Goal: Task Accomplishment & Management: Complete application form

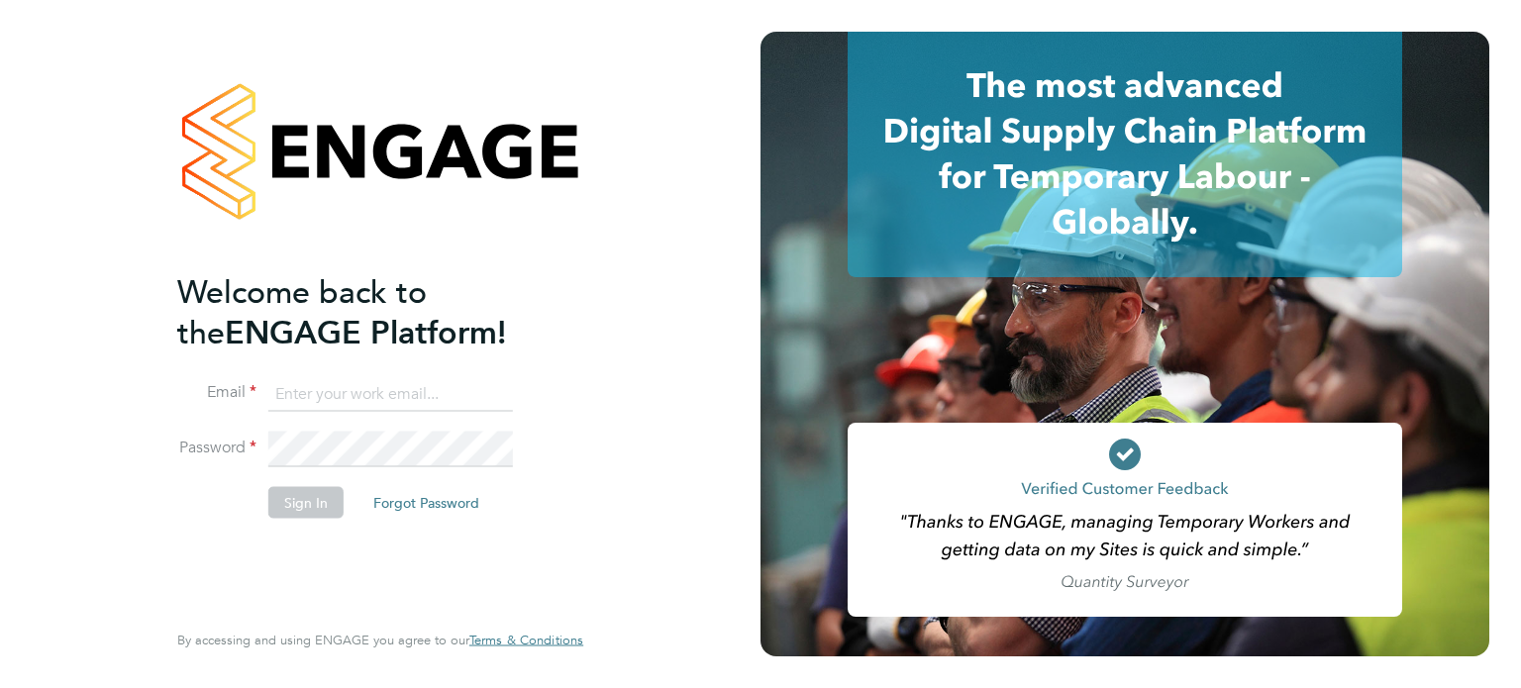
type input "[PERSON_NAME][EMAIL_ADDRESS][PERSON_NAME][DOMAIN_NAME]"
click at [321, 496] on button "Sign In" at bounding box center [305, 502] width 75 height 32
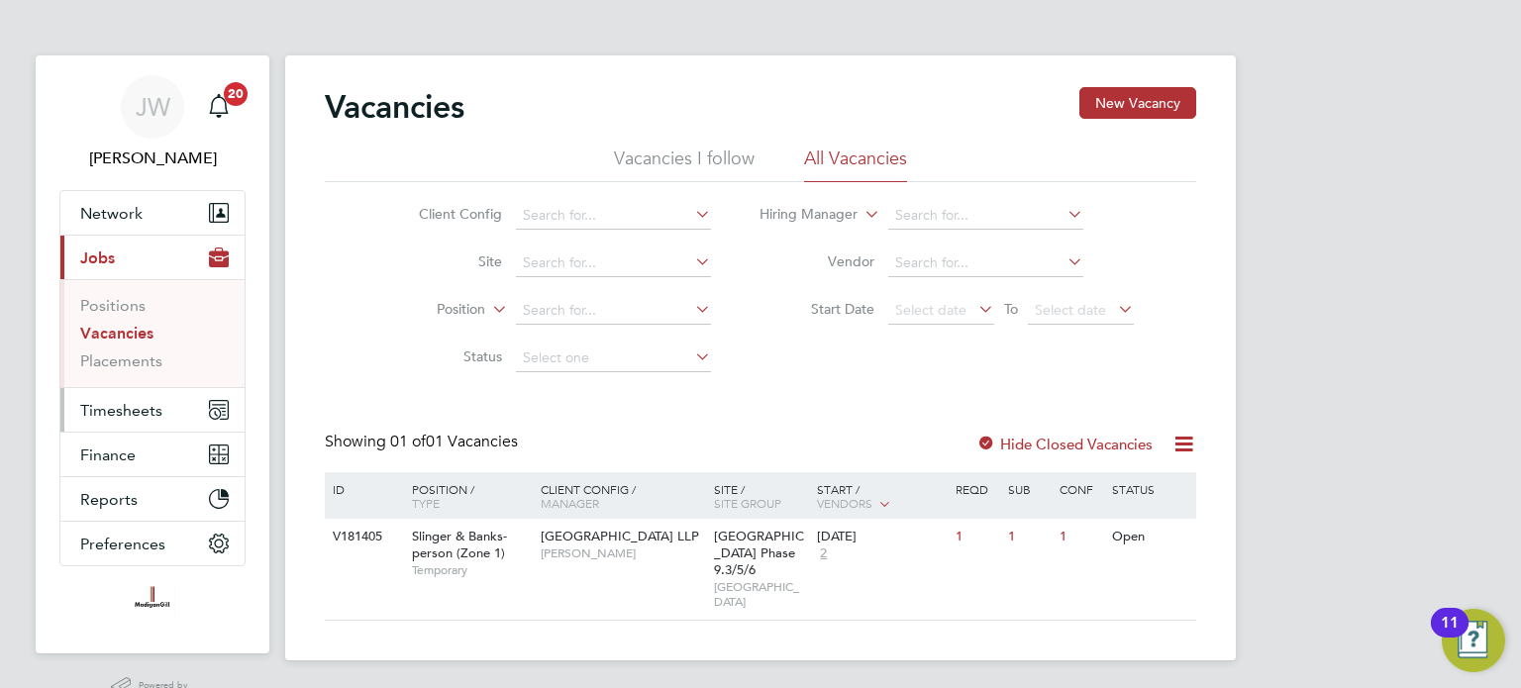
click at [137, 403] on span "Timesheets" at bounding box center [121, 410] width 82 height 19
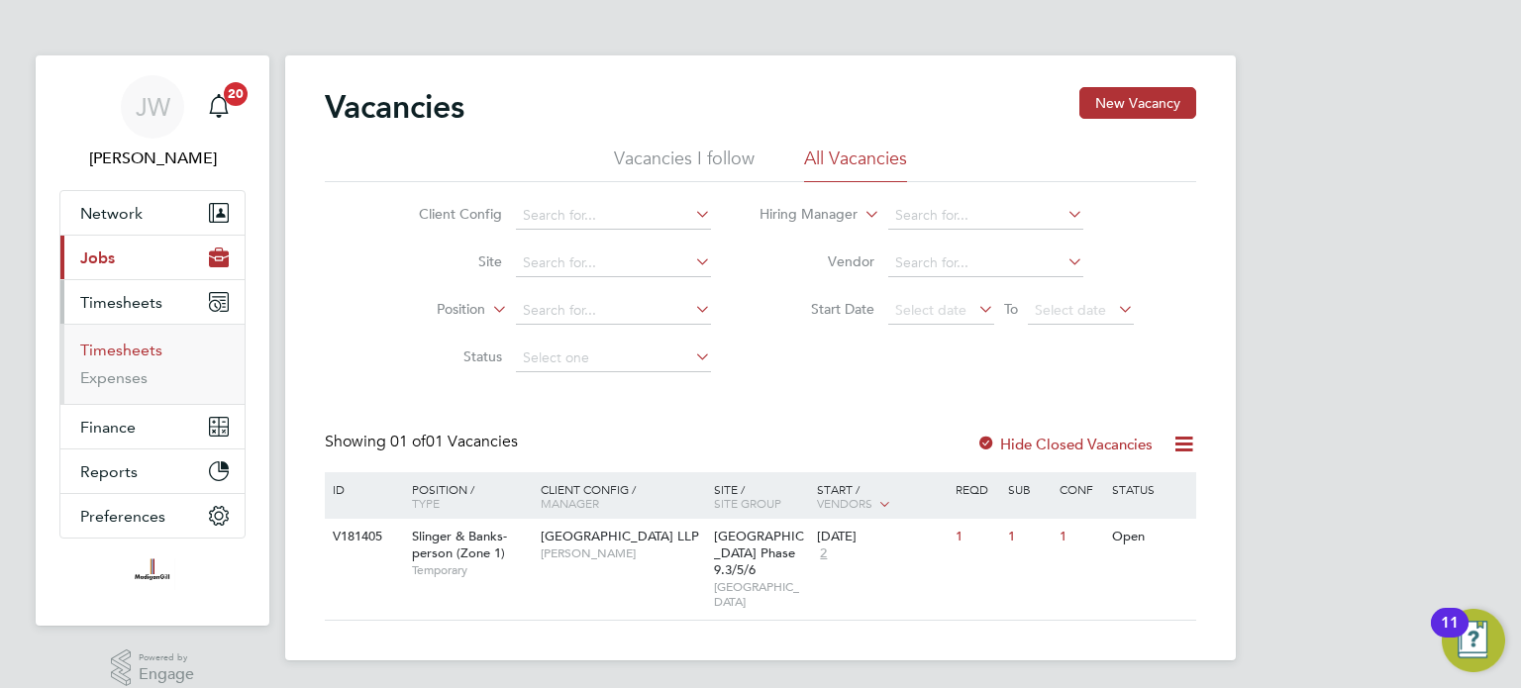
click at [134, 348] on link "Timesheets" at bounding box center [121, 350] width 82 height 19
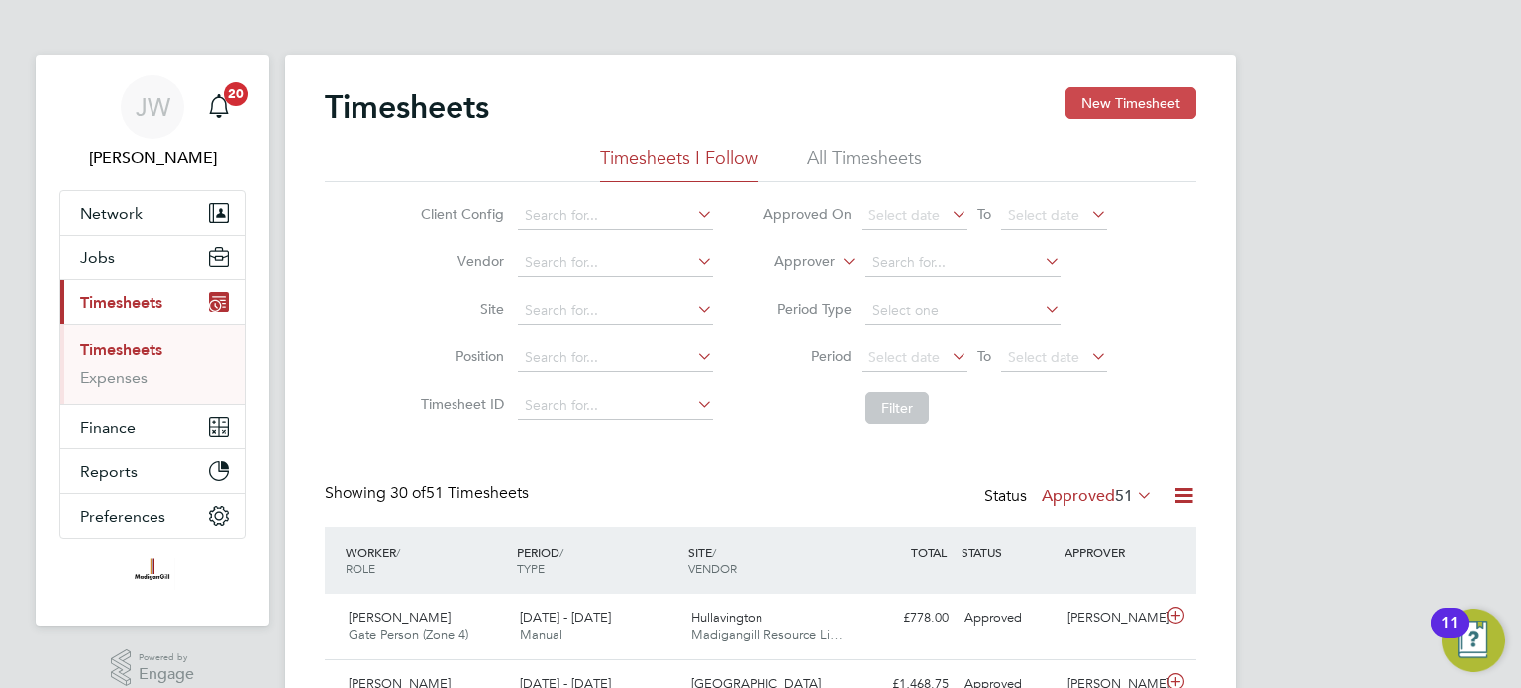
click at [1127, 106] on button "New Timesheet" at bounding box center [1131, 103] width 131 height 32
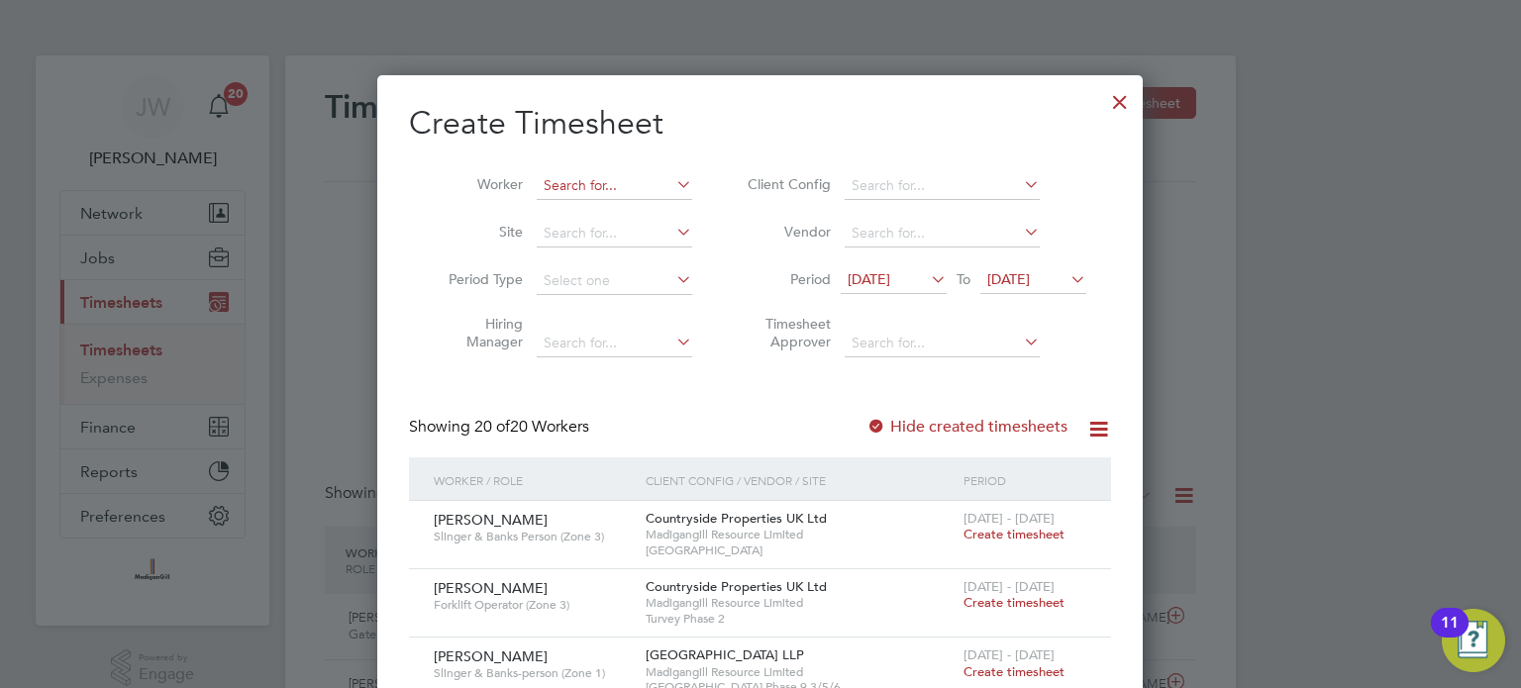
click at [621, 182] on input at bounding box center [614, 186] width 155 height 28
click at [603, 210] on li "Mohammed Baig" at bounding box center [659, 212] width 245 height 27
type input "Mohammed Baig"
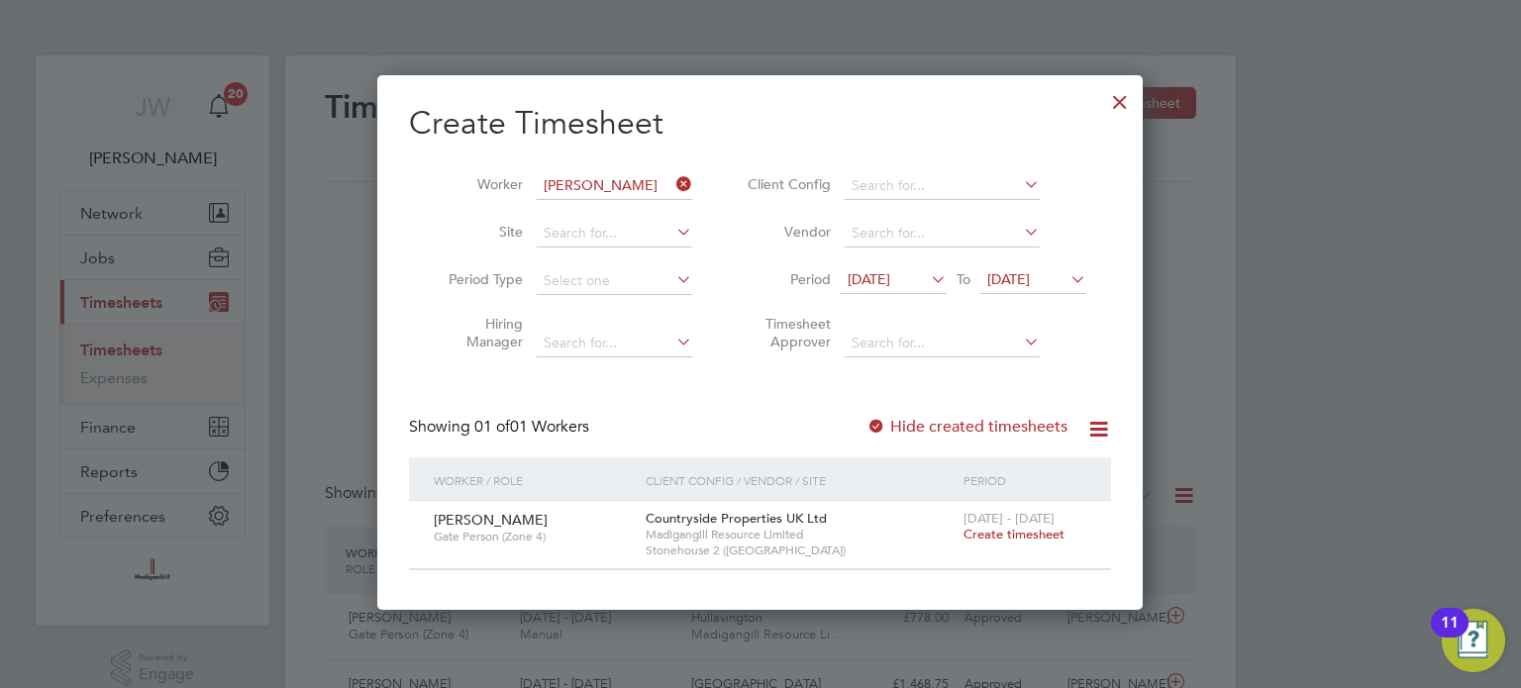
click at [994, 534] on span "Create timesheet" at bounding box center [1014, 534] width 101 height 17
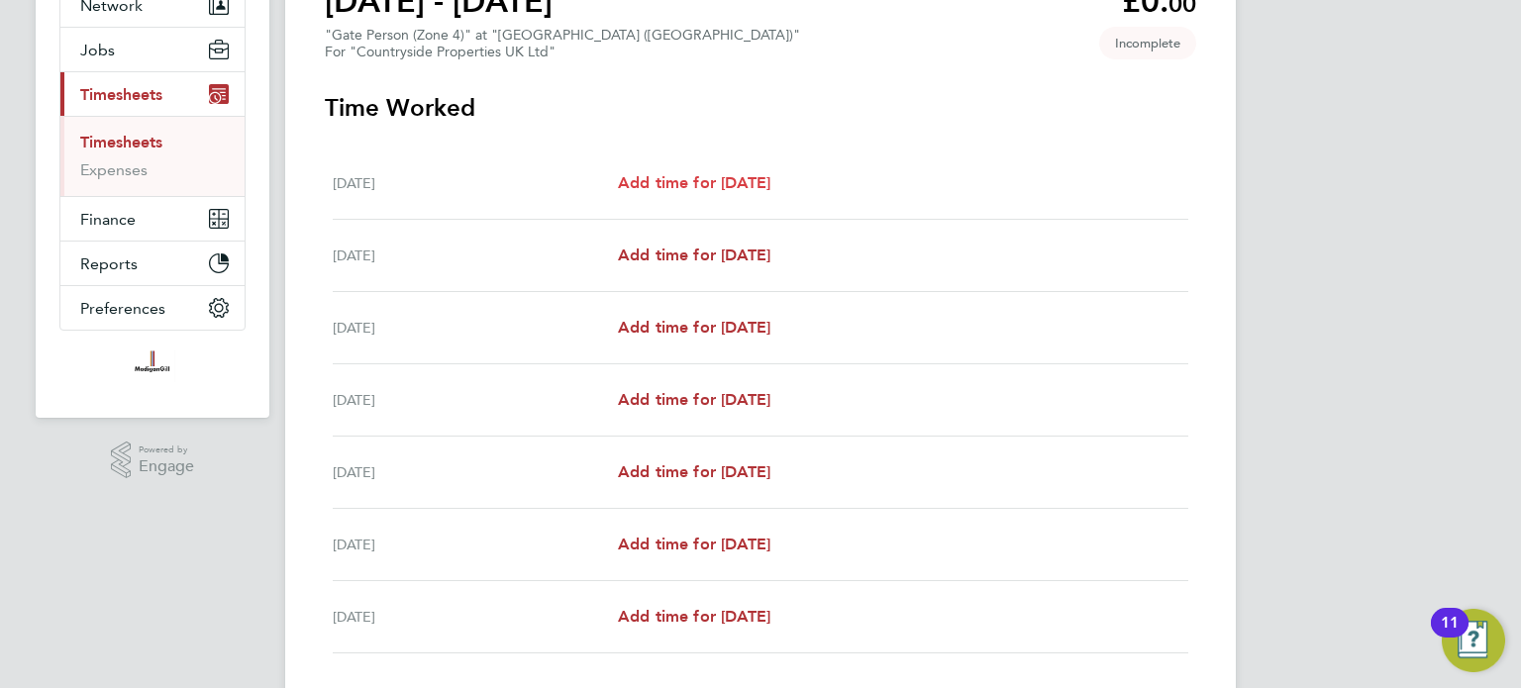
click at [770, 179] on span "Add time for Mon 22 Sep" at bounding box center [694, 182] width 153 height 19
select select "30"
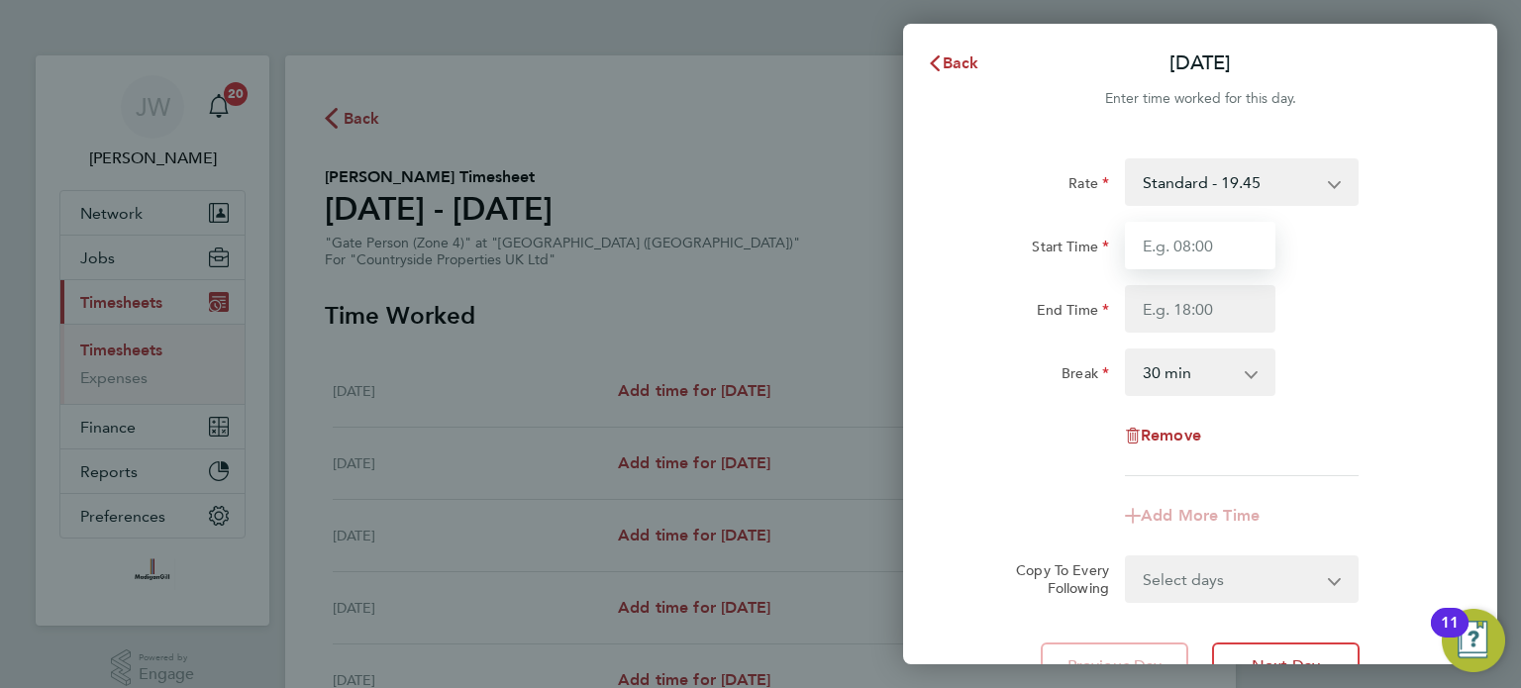
click at [1220, 241] on input "Start Time" at bounding box center [1200, 246] width 151 height 48
type input "07:15"
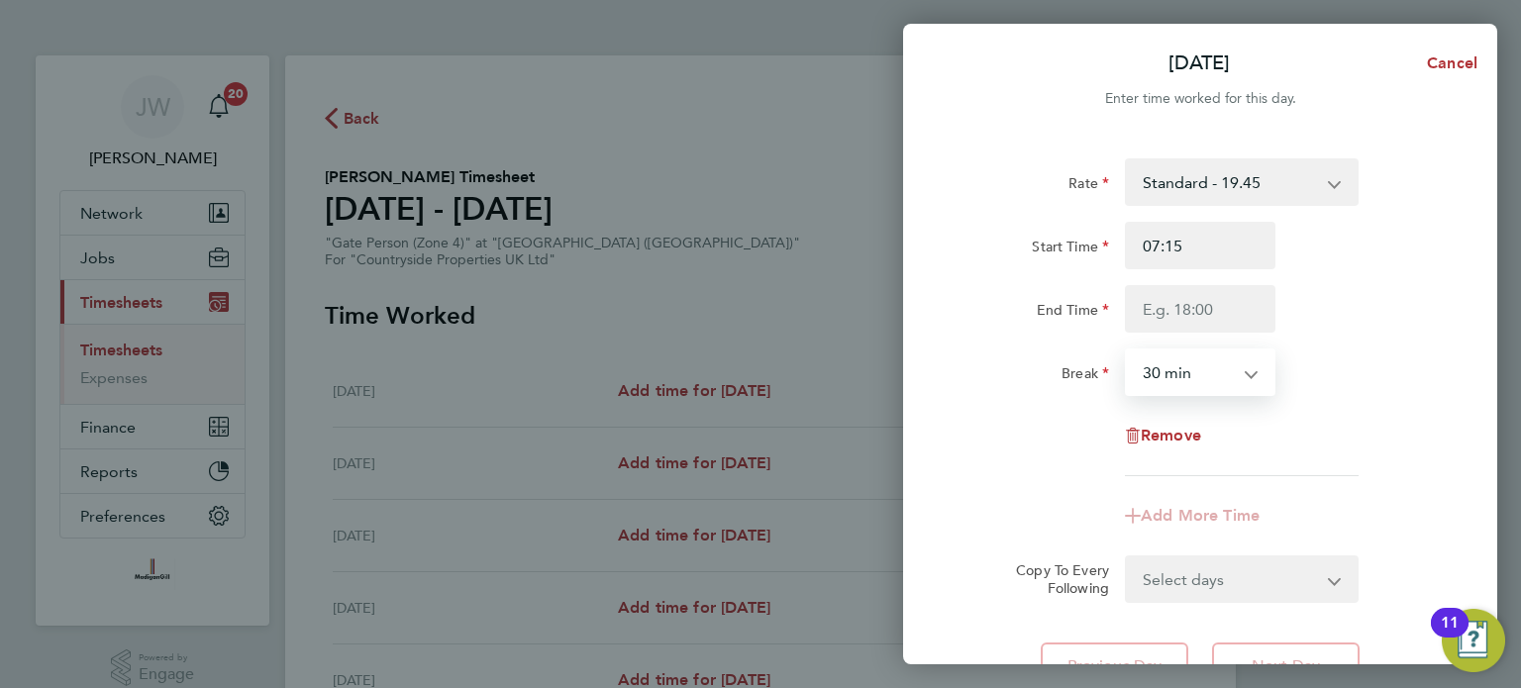
click at [1207, 367] on select "0 min 15 min 30 min 45 min 60 min 75 min 90 min" at bounding box center [1188, 373] width 123 height 44
select select "0"
click at [1127, 351] on select "0 min 15 min 30 min 45 min 60 min 75 min 90 min" at bounding box center [1188, 373] width 123 height 44
click at [1177, 308] on input "End Time" at bounding box center [1200, 309] width 151 height 48
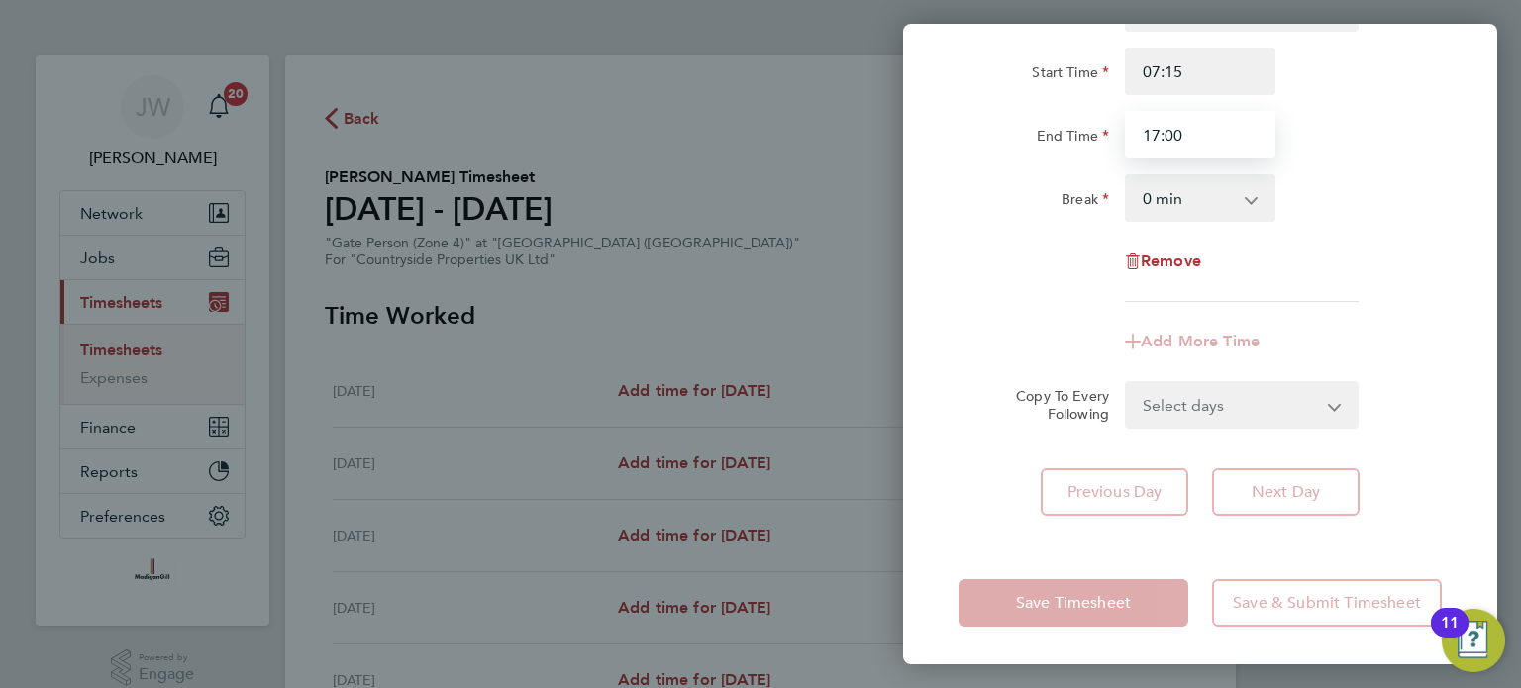
type input "17:00"
click at [999, 408] on form "Rate Standard - 19.45 Start Time 07:15 End Time 17:00 Break 0 min 15 min 30 min…" at bounding box center [1200, 206] width 483 height 445
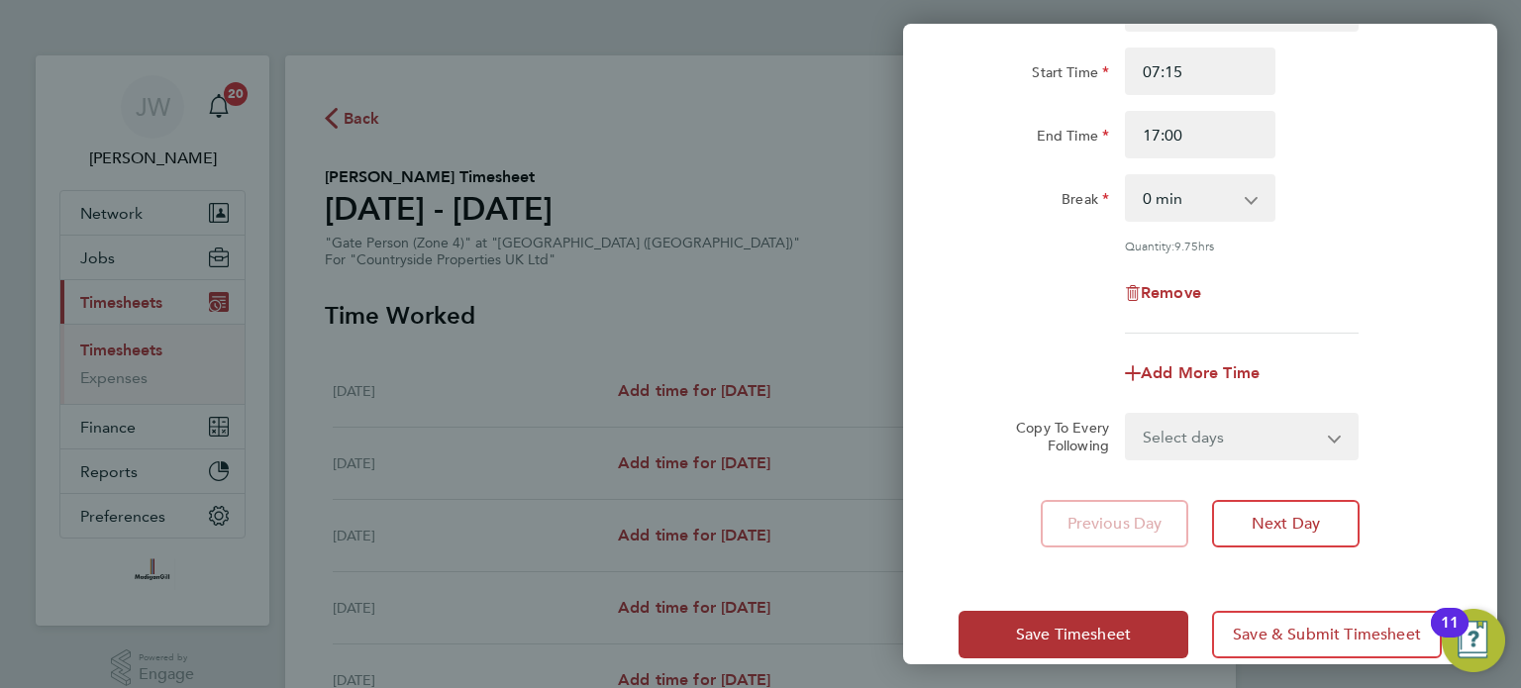
click at [1204, 433] on select "Select days Day Weekday (Mon-Fri) Weekend (Sat-Sun) Tuesday Wednesday Thursday …" at bounding box center [1231, 437] width 208 height 44
select select "WEEKDAY"
click at [1127, 415] on select "Select days Day Weekday (Mon-Fri) Weekend (Sat-Sun) Tuesday Wednesday Thursday …" at bounding box center [1231, 437] width 208 height 44
select select "2025-09-28"
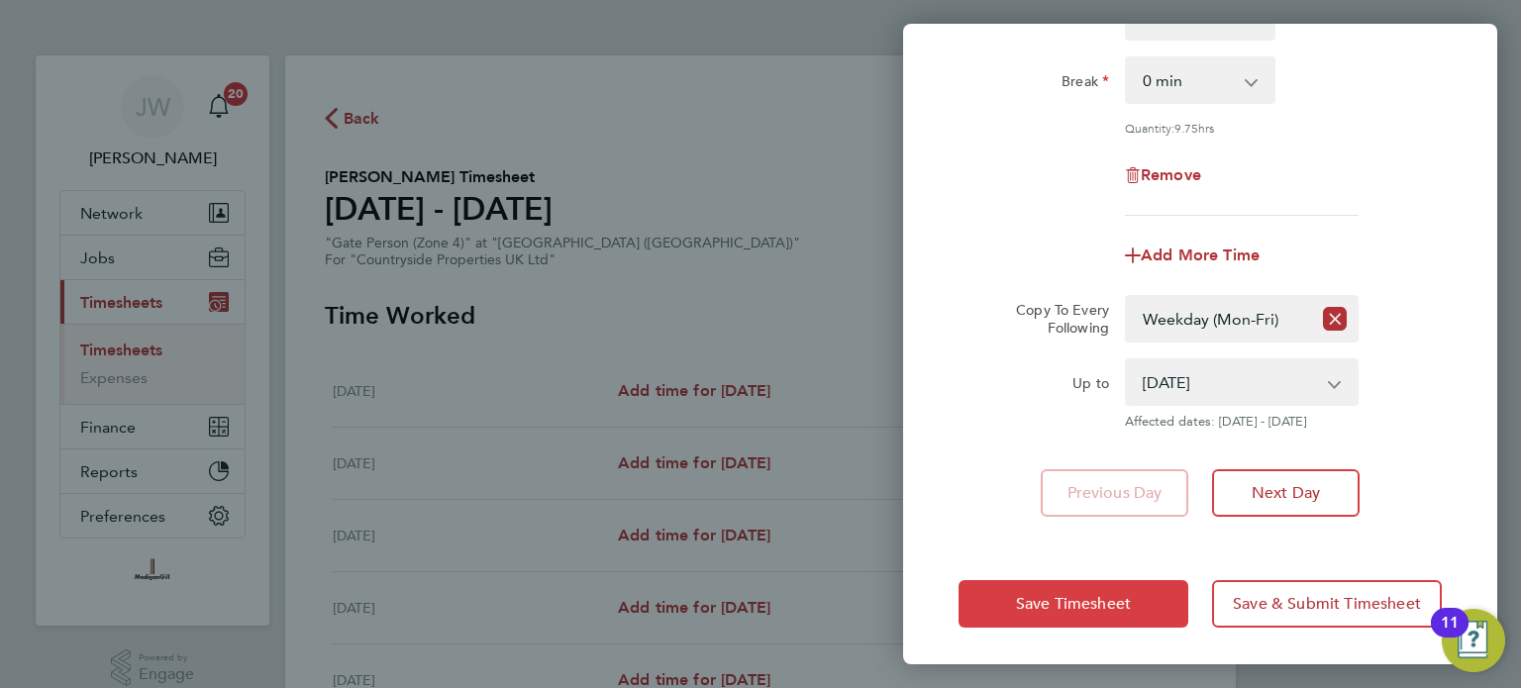
click at [1059, 594] on span "Save Timesheet" at bounding box center [1073, 604] width 115 height 20
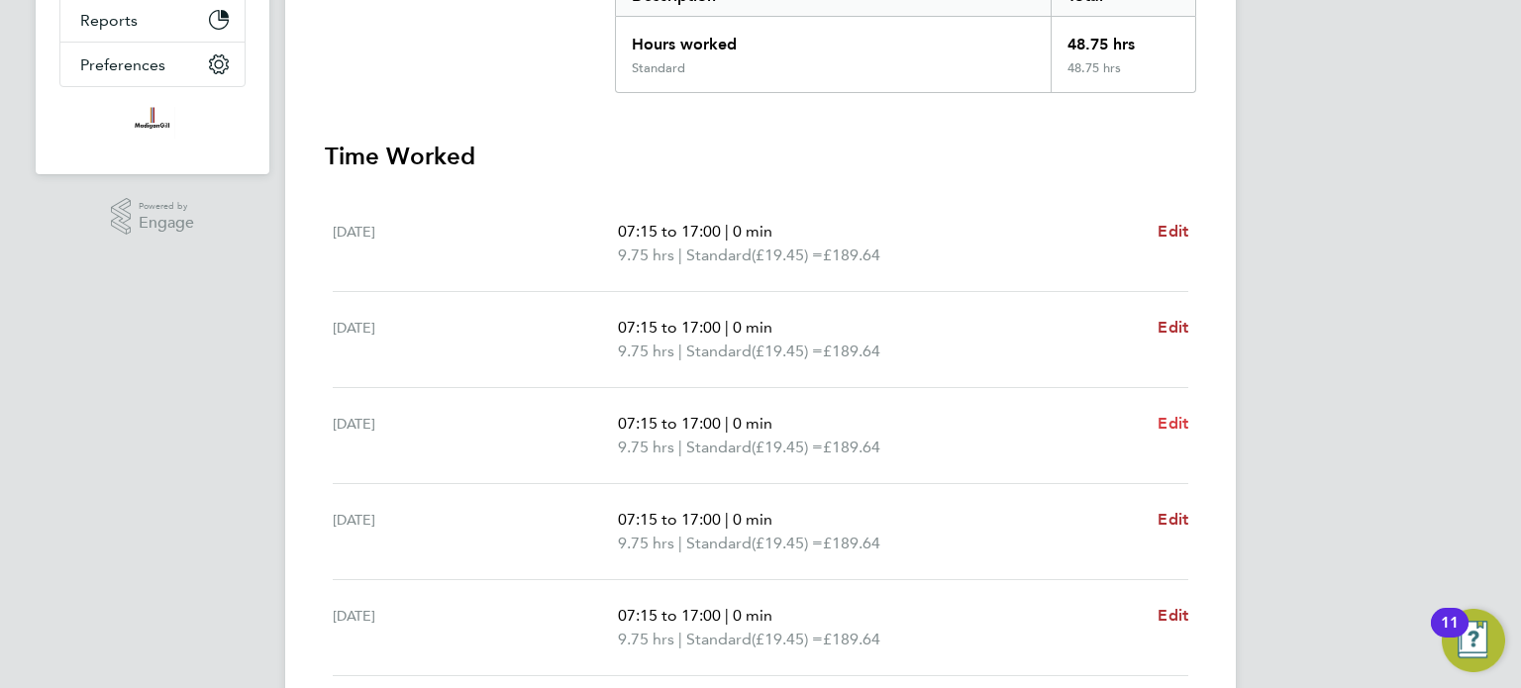
click at [1161, 419] on span "Edit" at bounding box center [1173, 423] width 31 height 19
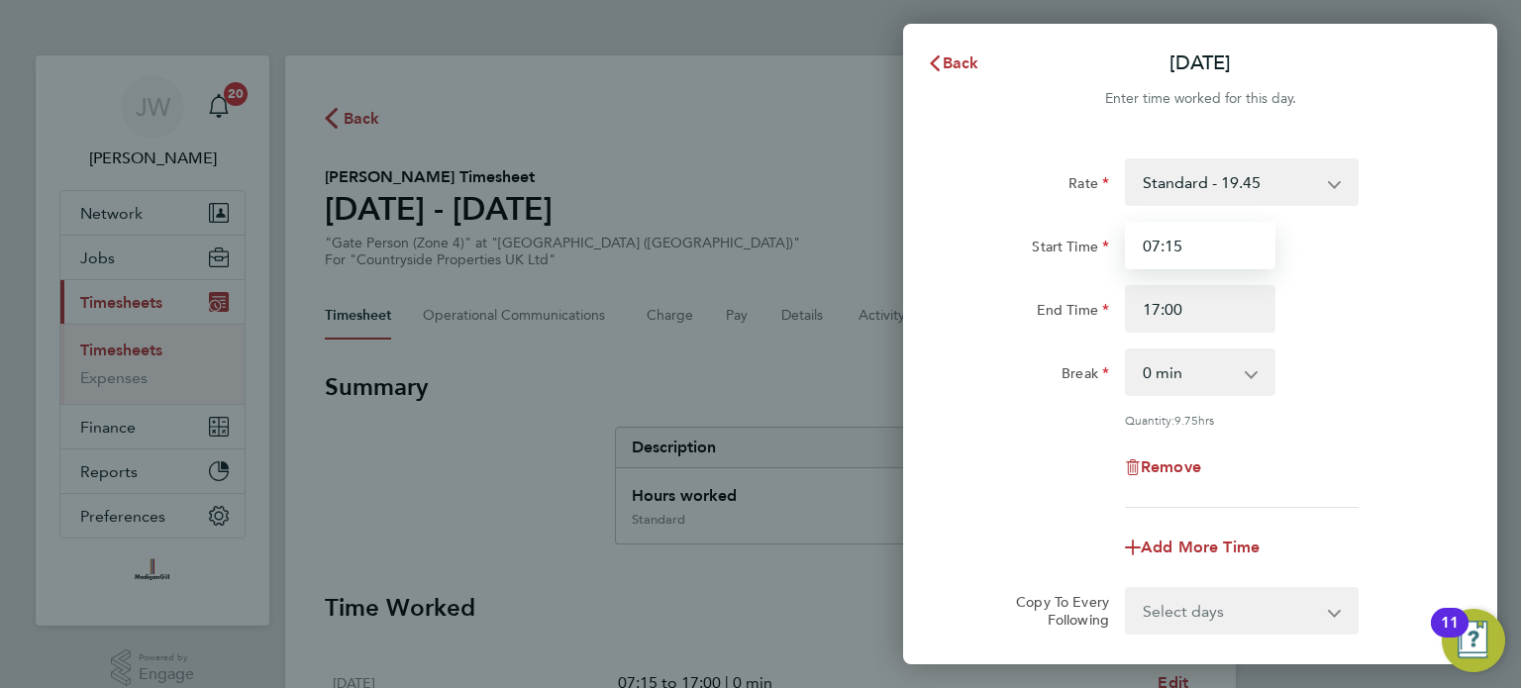
click at [1218, 244] on input "07:15" at bounding box center [1200, 246] width 151 height 48
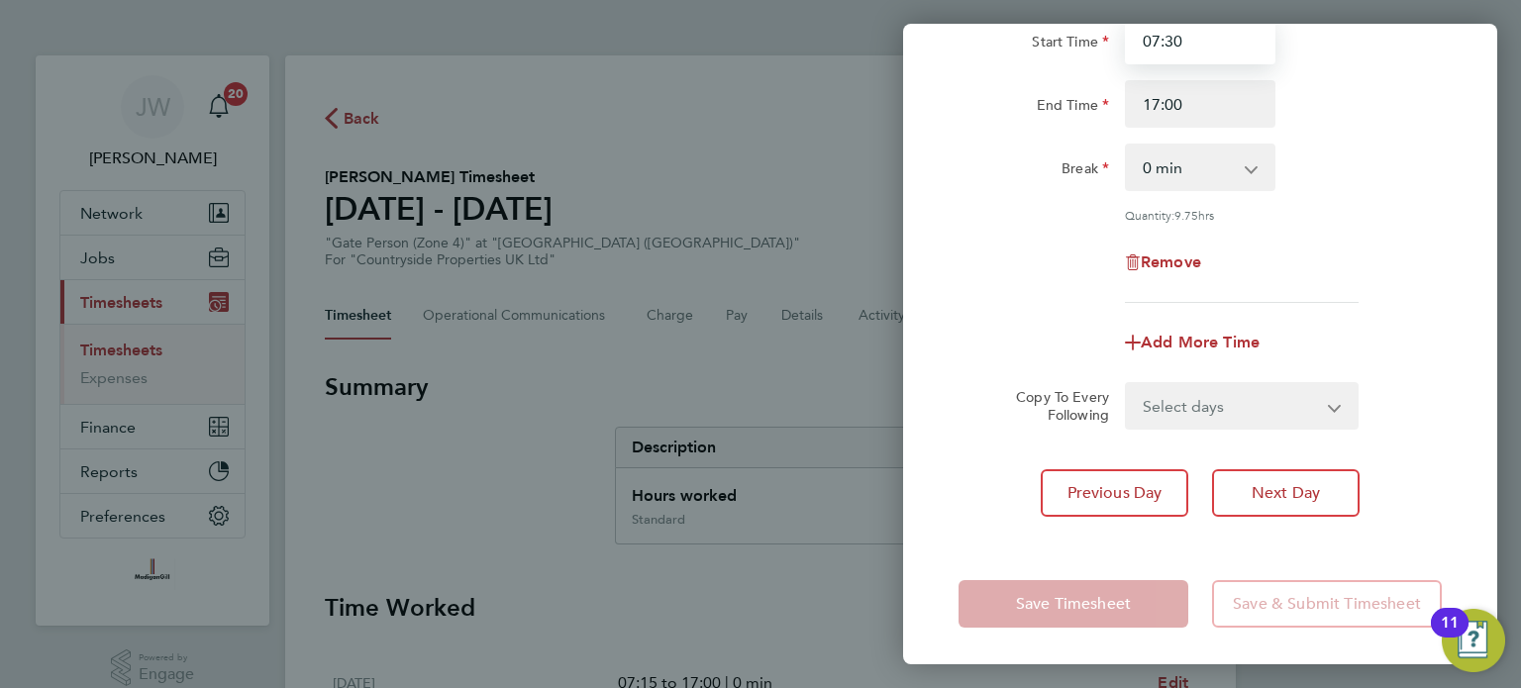
type input "07:30"
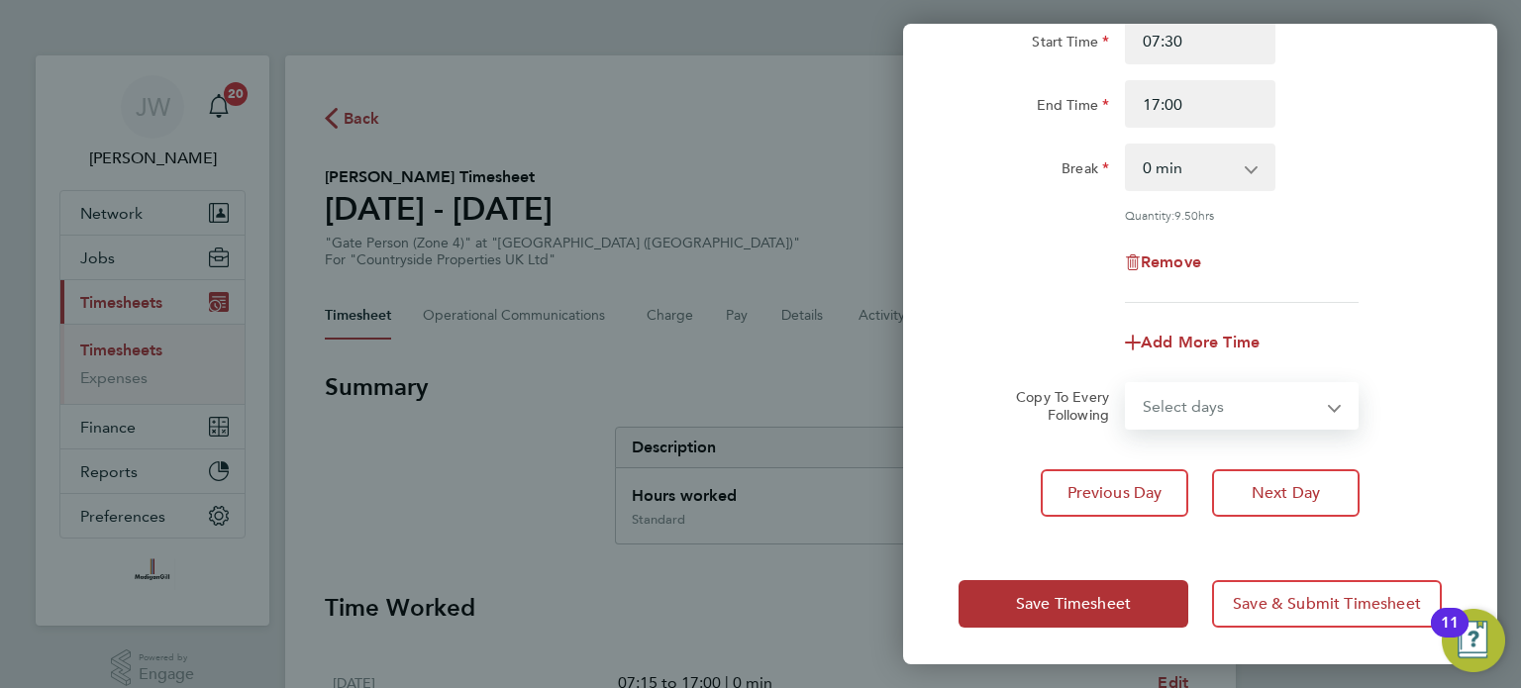
click at [1182, 411] on select "Select days Day Weekday (Mon-Fri) Weekend (Sat-Sun) Thursday Friday Saturday Su…" at bounding box center [1231, 406] width 208 height 44
select select "FRI"
click at [1127, 384] on select "Select days Day Weekday (Mon-Fri) Weekend (Sat-Sun) Thursday Friday Saturday Su…" at bounding box center [1231, 406] width 208 height 44
select select "2025-09-28"
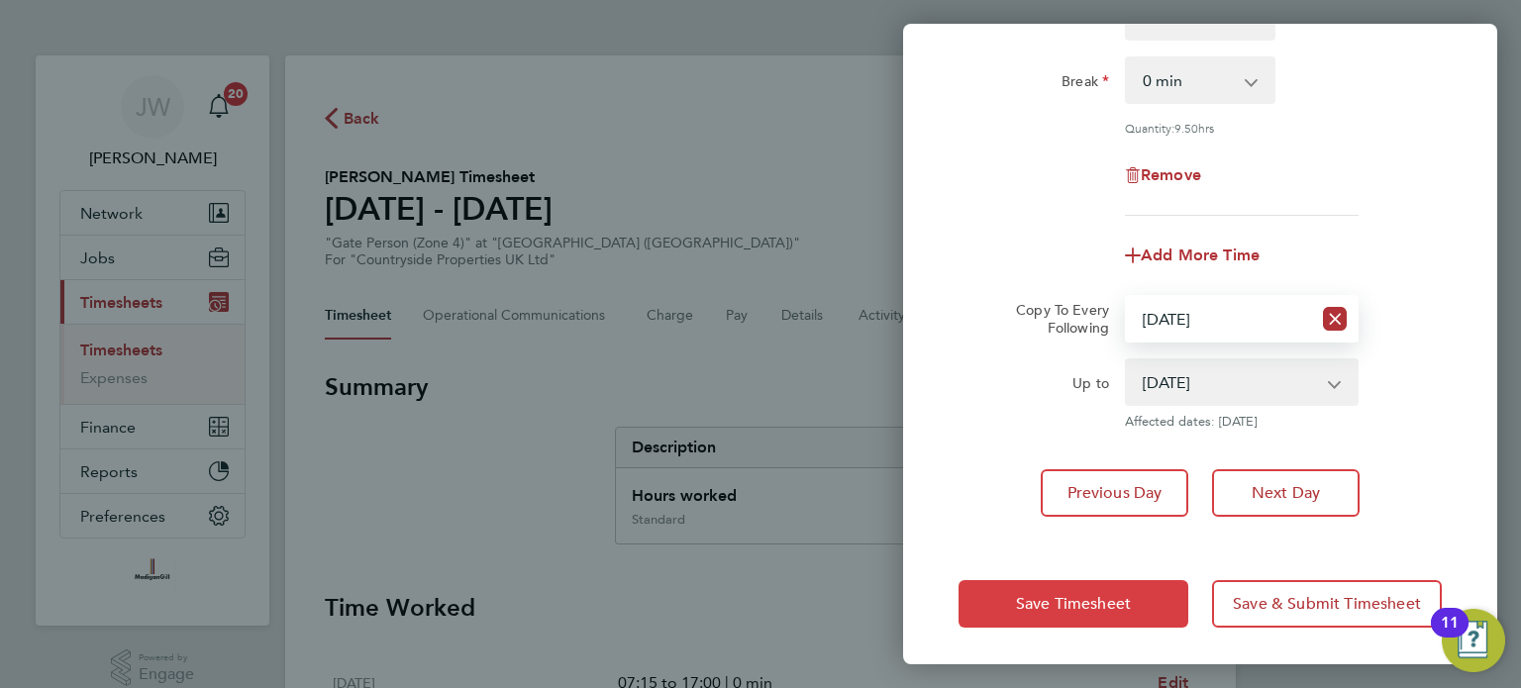
click at [1046, 589] on button "Save Timesheet" at bounding box center [1074, 604] width 230 height 48
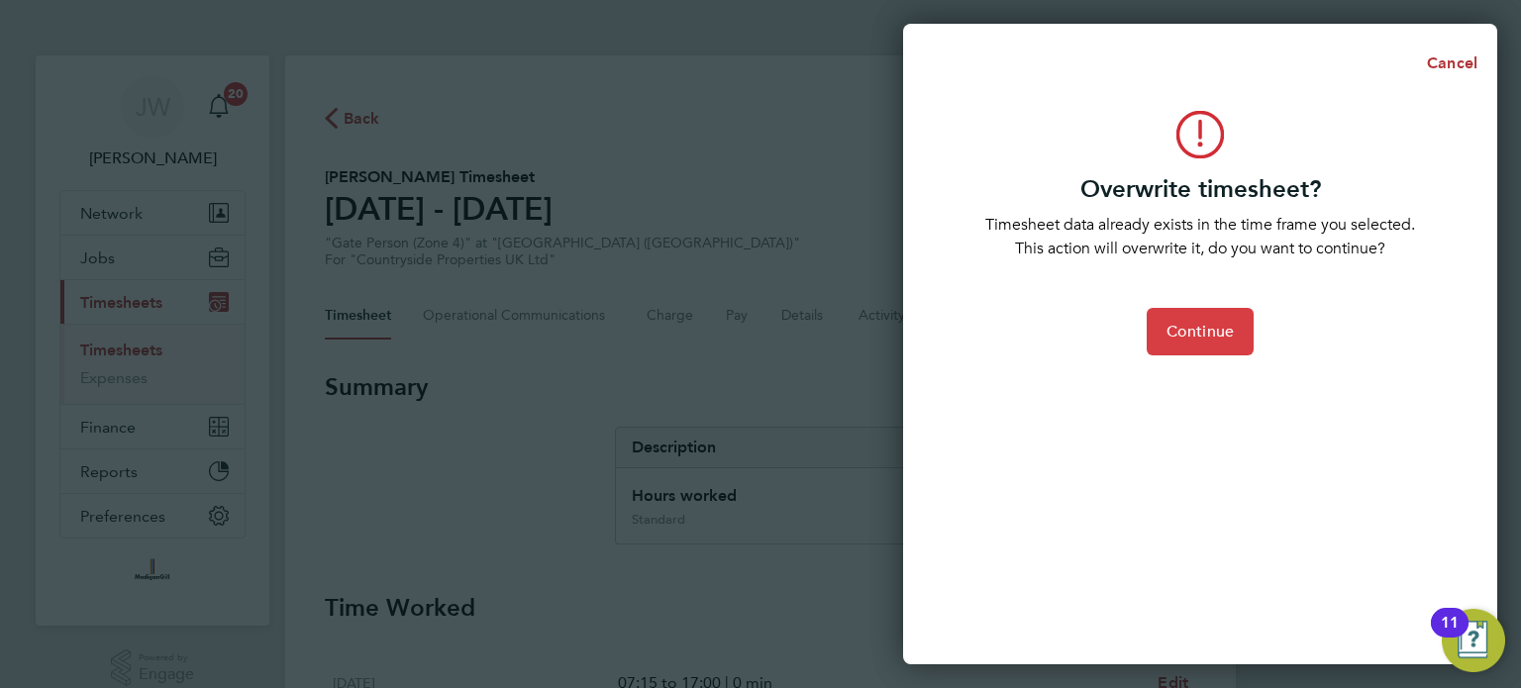
click at [1228, 338] on span "Continue" at bounding box center [1200, 332] width 67 height 20
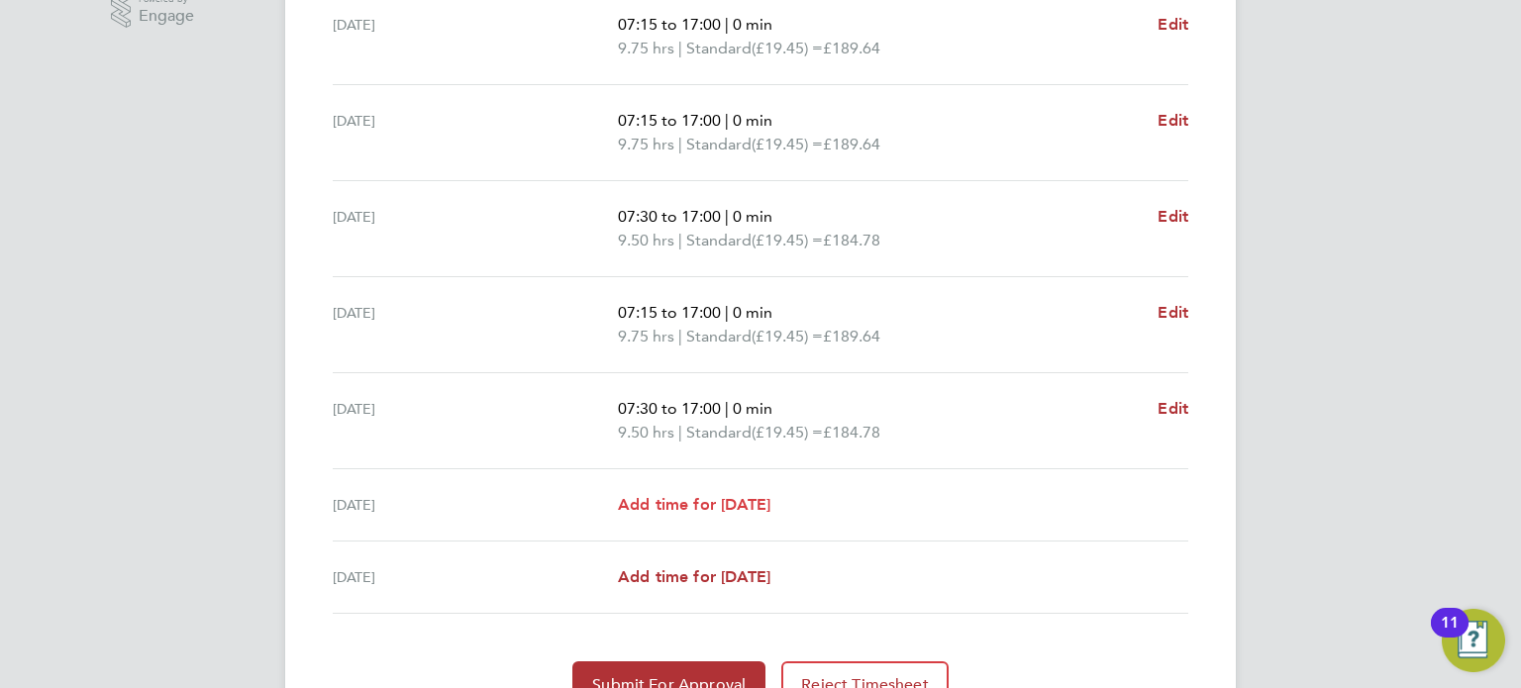
click at [715, 498] on span "Add time for Sat 27 Sep" at bounding box center [694, 504] width 153 height 19
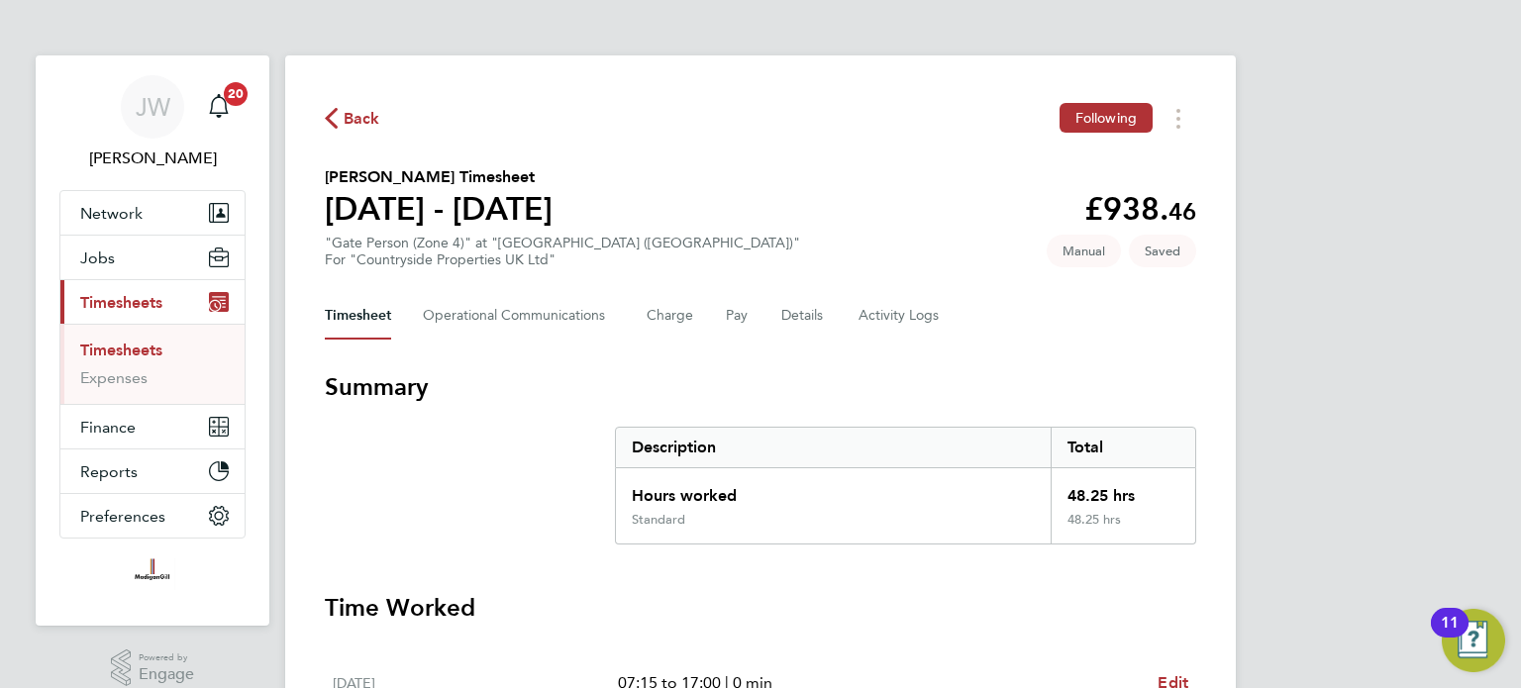
select select "30"
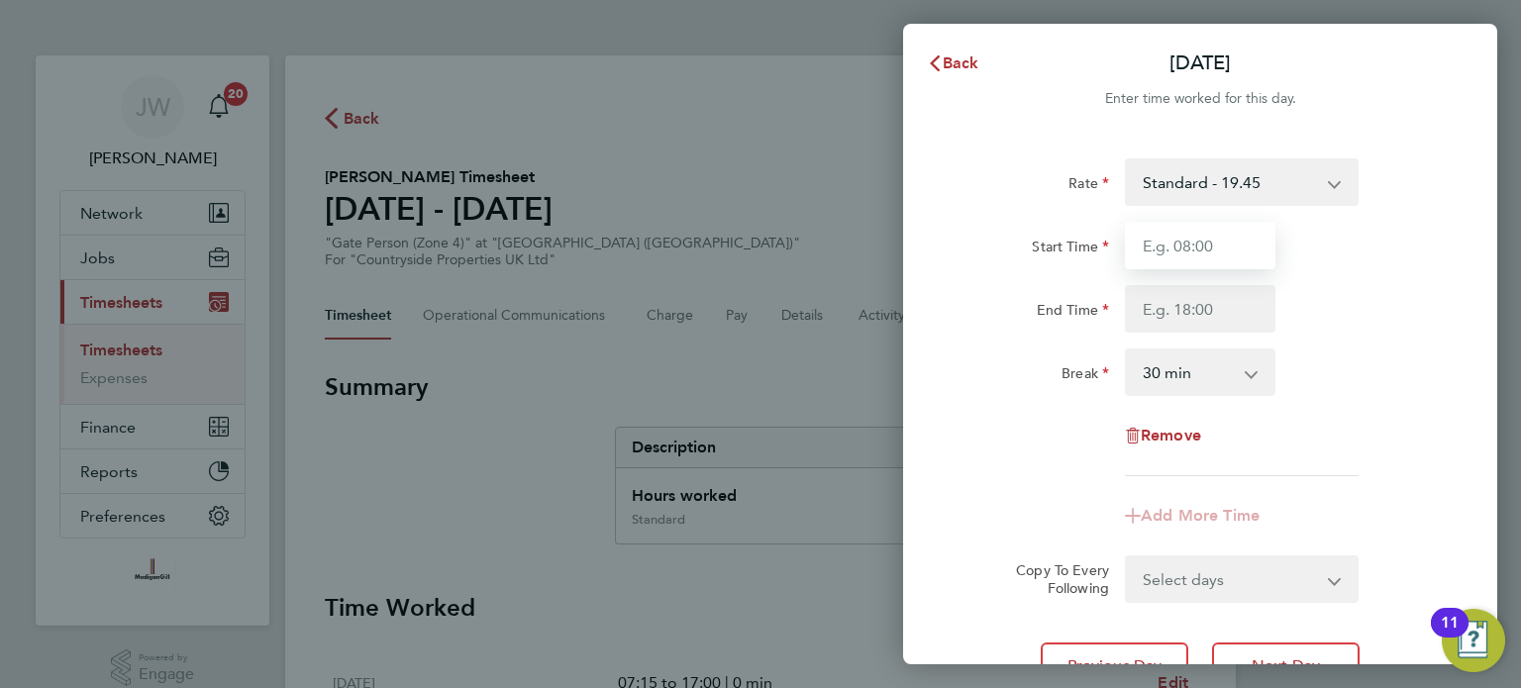
click at [1190, 244] on input "Start Time" at bounding box center [1200, 246] width 151 height 48
type input "07:00"
click at [1166, 312] on input "End Time" at bounding box center [1200, 309] width 151 height 48
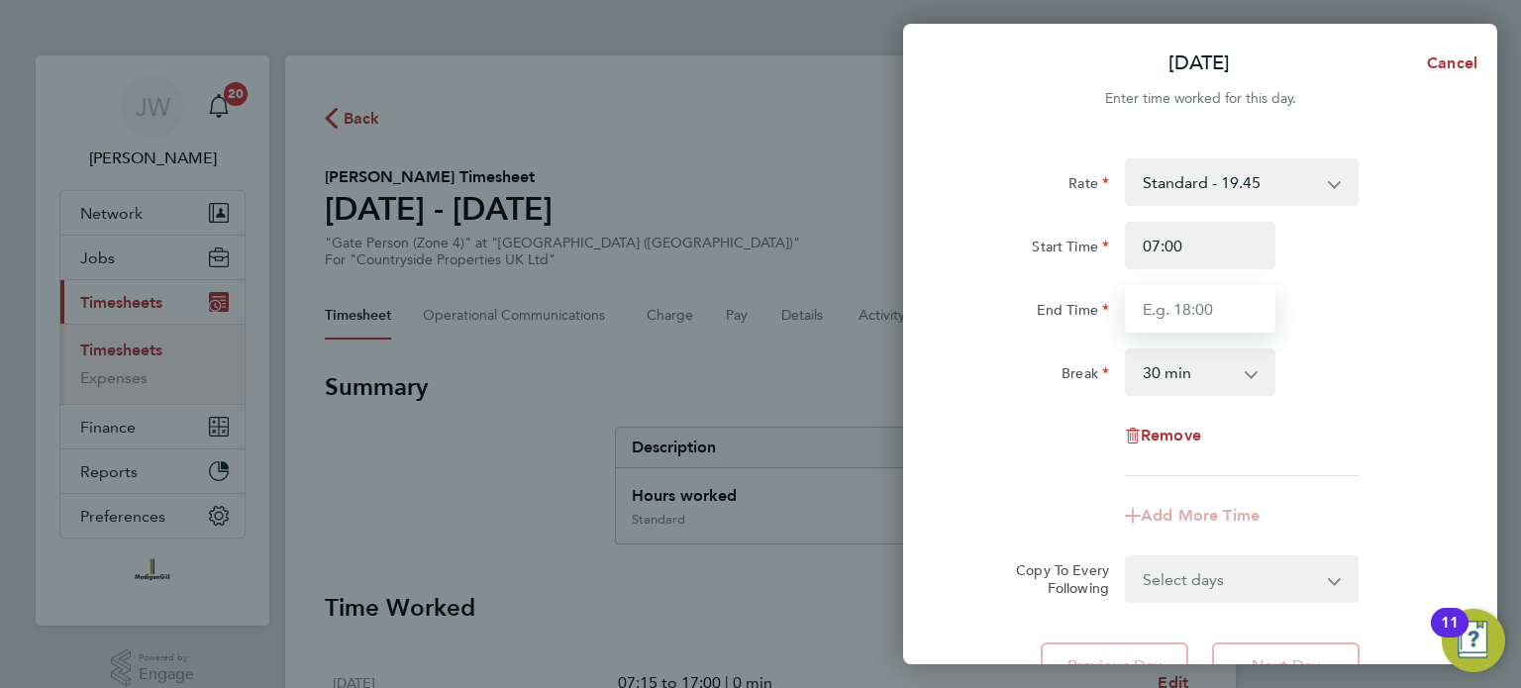
type input "17:00"
click at [959, 490] on app-timesheet-line-form-group "Rate Standard - 19.45 Start Time 07:00 End Time 17:00 Break 0 min 15 min 30 min…" at bounding box center [1200, 348] width 483 height 381
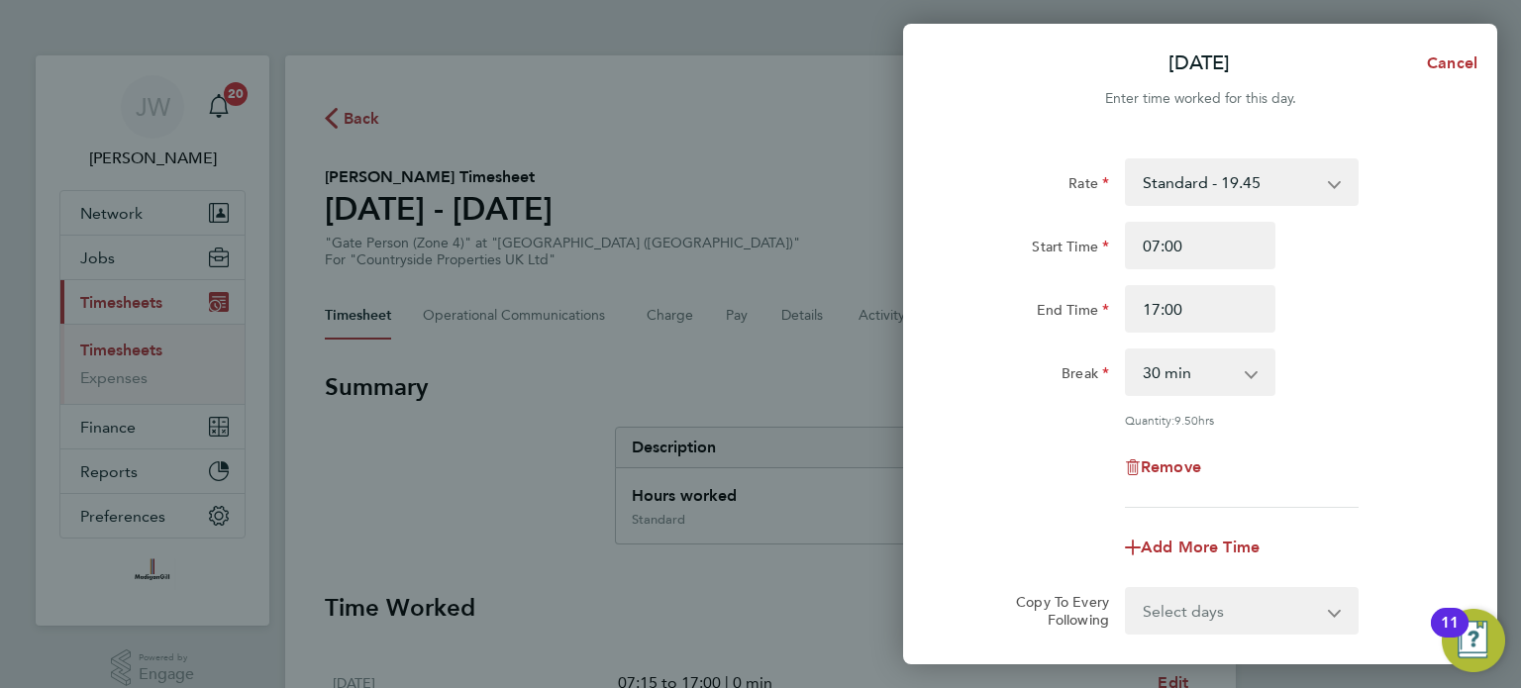
click at [1224, 376] on select "0 min 15 min 30 min 45 min 60 min 75 min 90 min" at bounding box center [1188, 373] width 123 height 44
select select "0"
click at [1127, 351] on select "0 min 15 min 30 min 45 min 60 min 75 min 90 min" at bounding box center [1188, 373] width 123 height 44
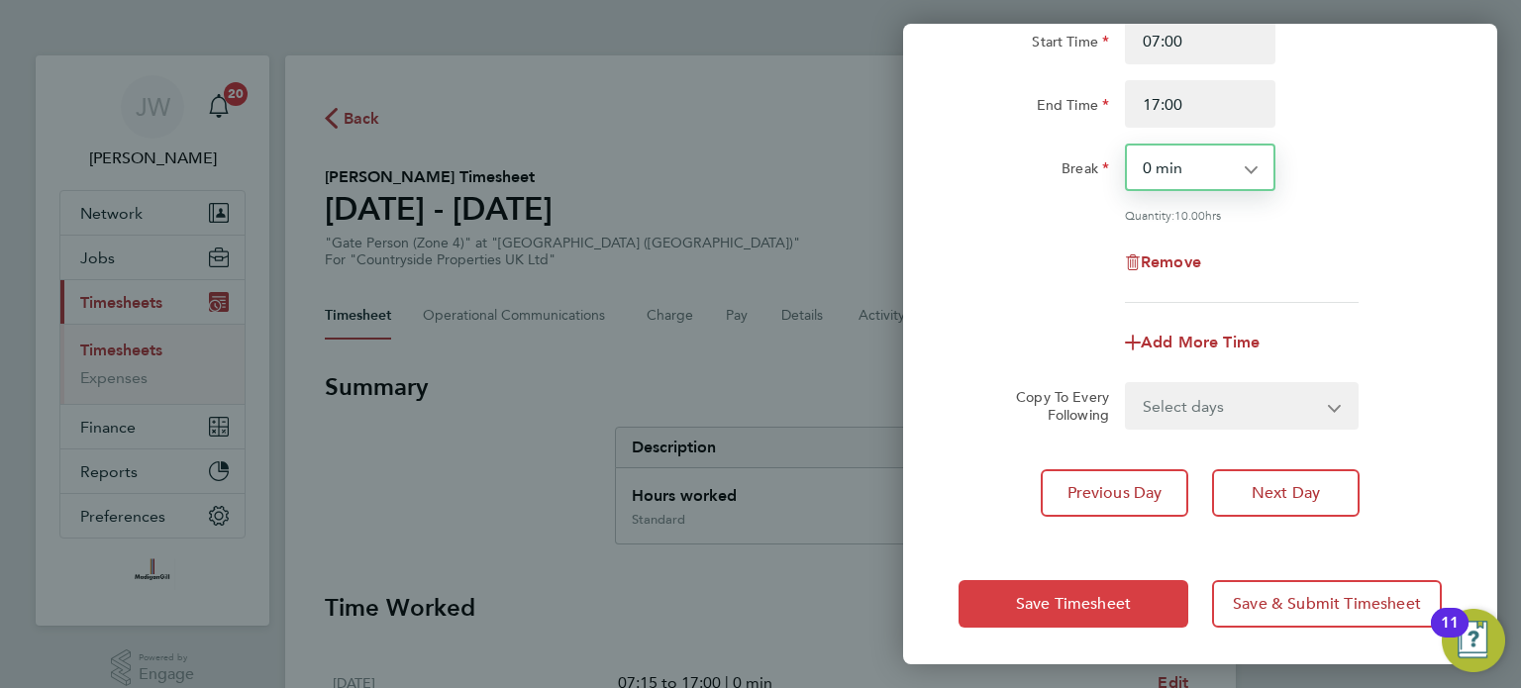
click at [1085, 596] on span "Save Timesheet" at bounding box center [1073, 604] width 115 height 20
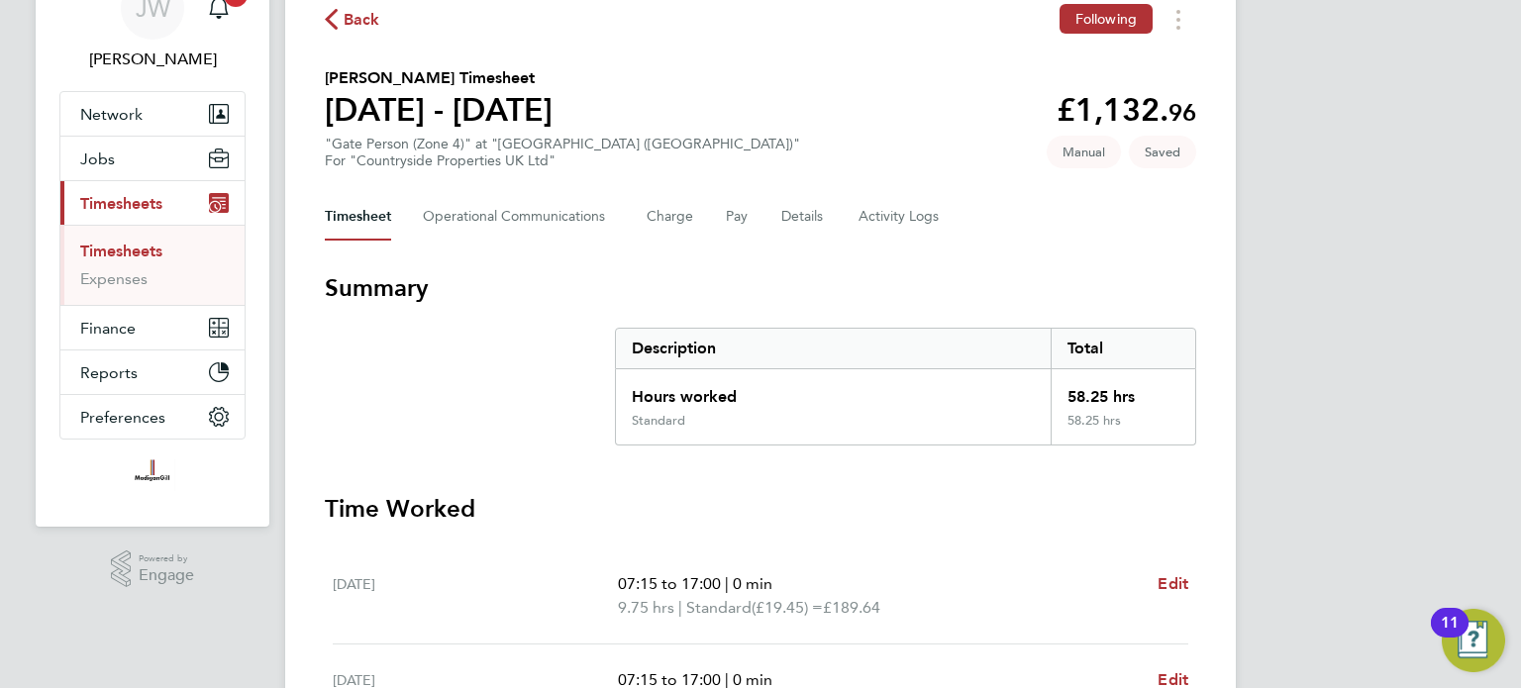
scroll to position [54, 0]
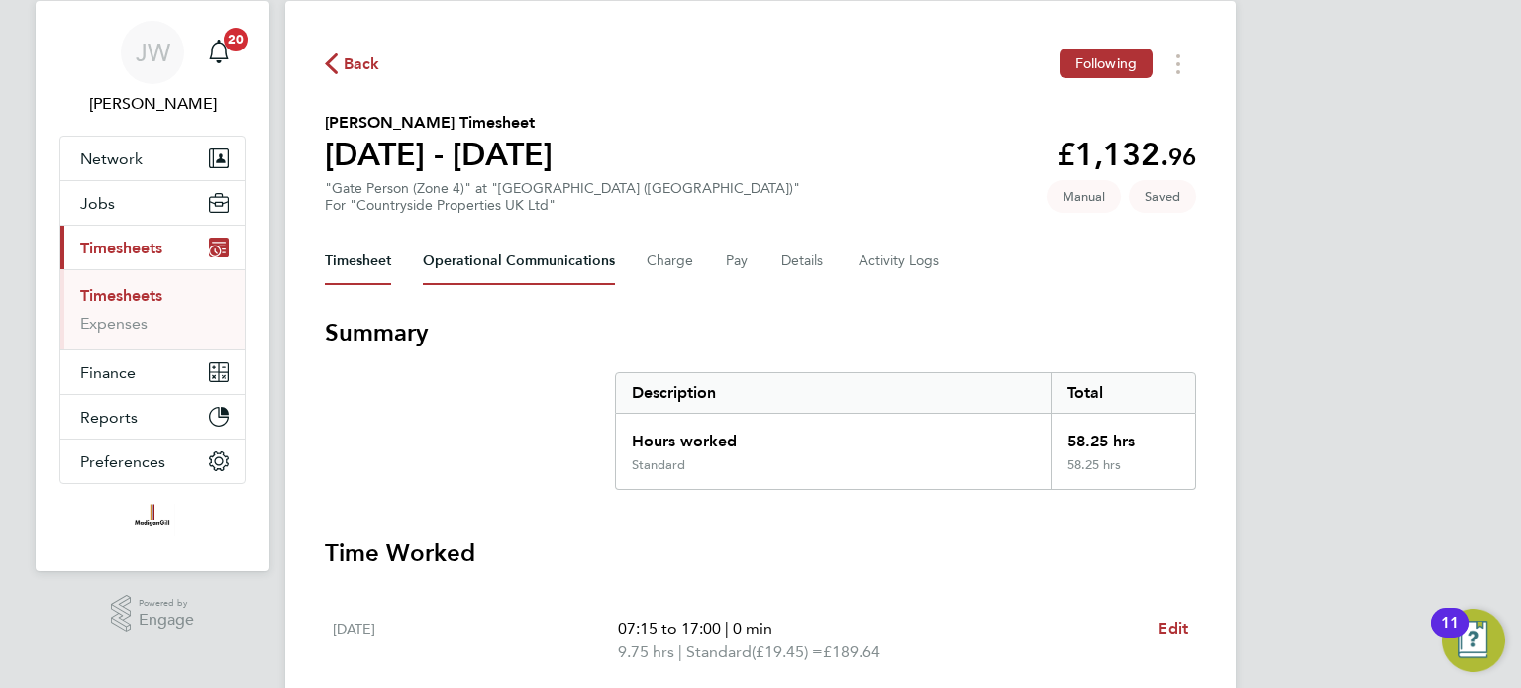
click at [583, 266] on Communications-tab "Operational Communications" at bounding box center [519, 262] width 192 height 48
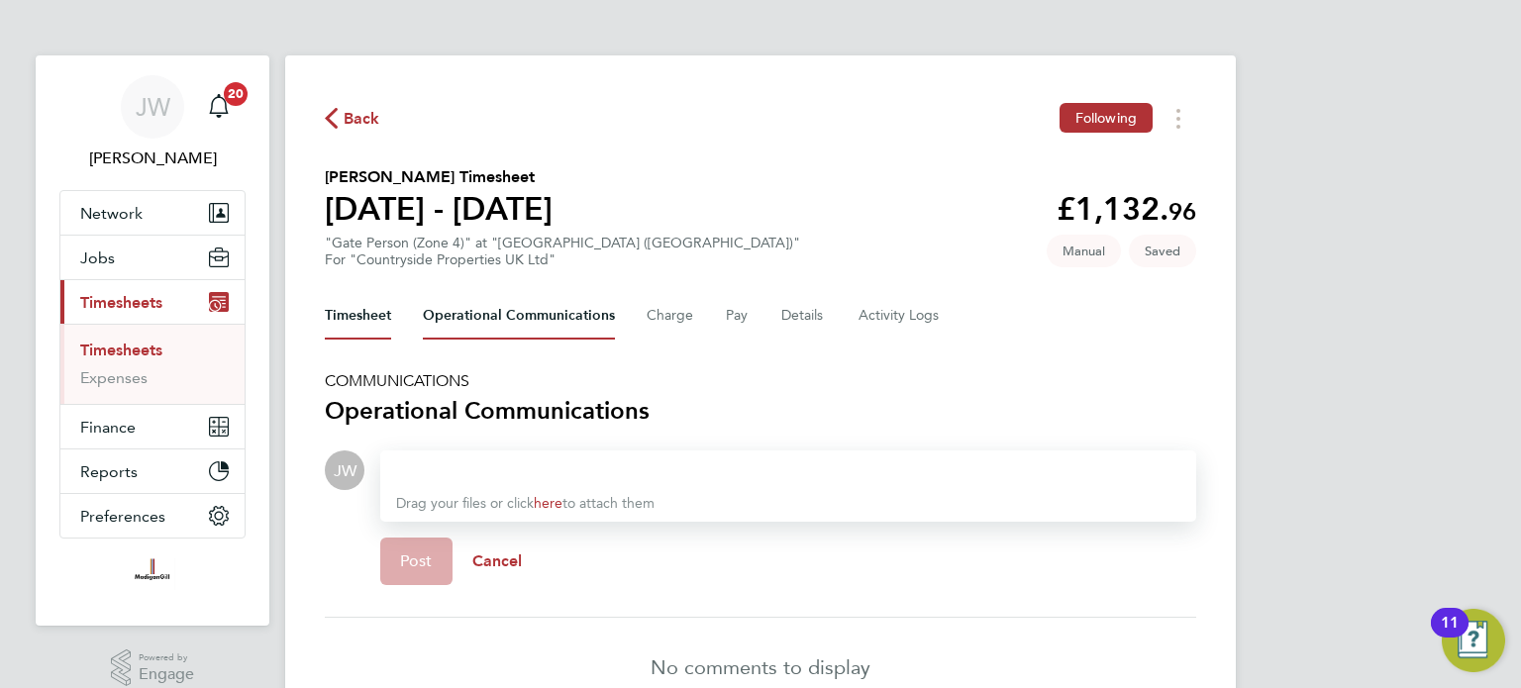
click at [376, 320] on button "Timesheet" at bounding box center [358, 316] width 66 height 48
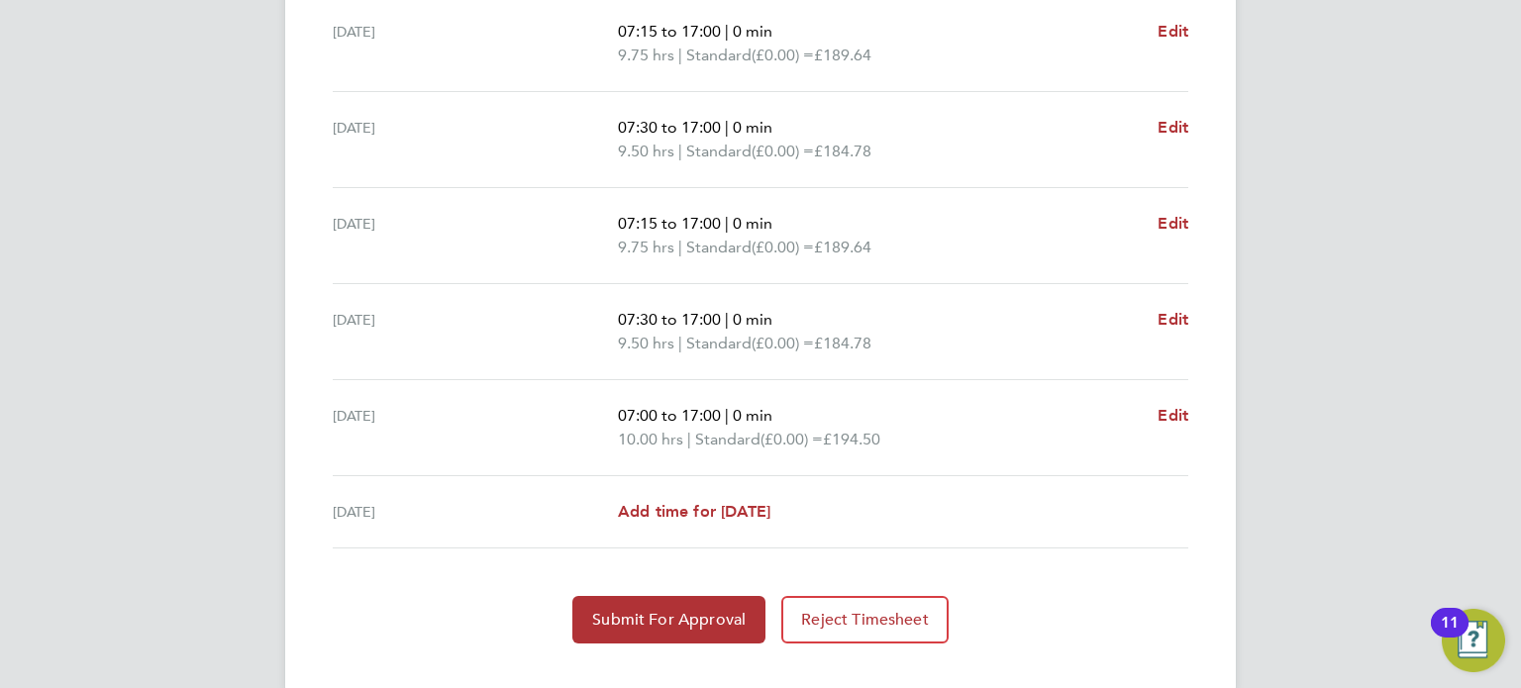
scroll to position [779, 0]
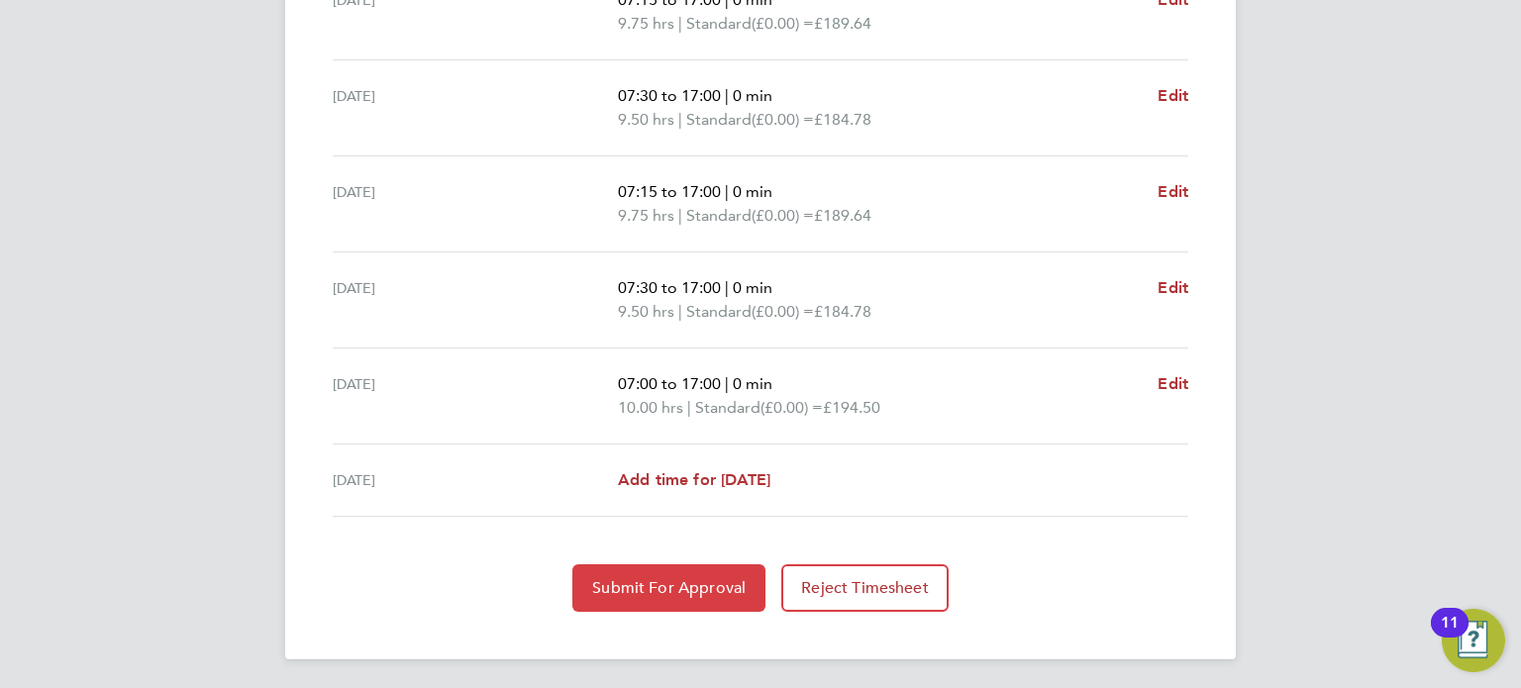
click at [714, 601] on button "Submit For Approval" at bounding box center [668, 588] width 193 height 48
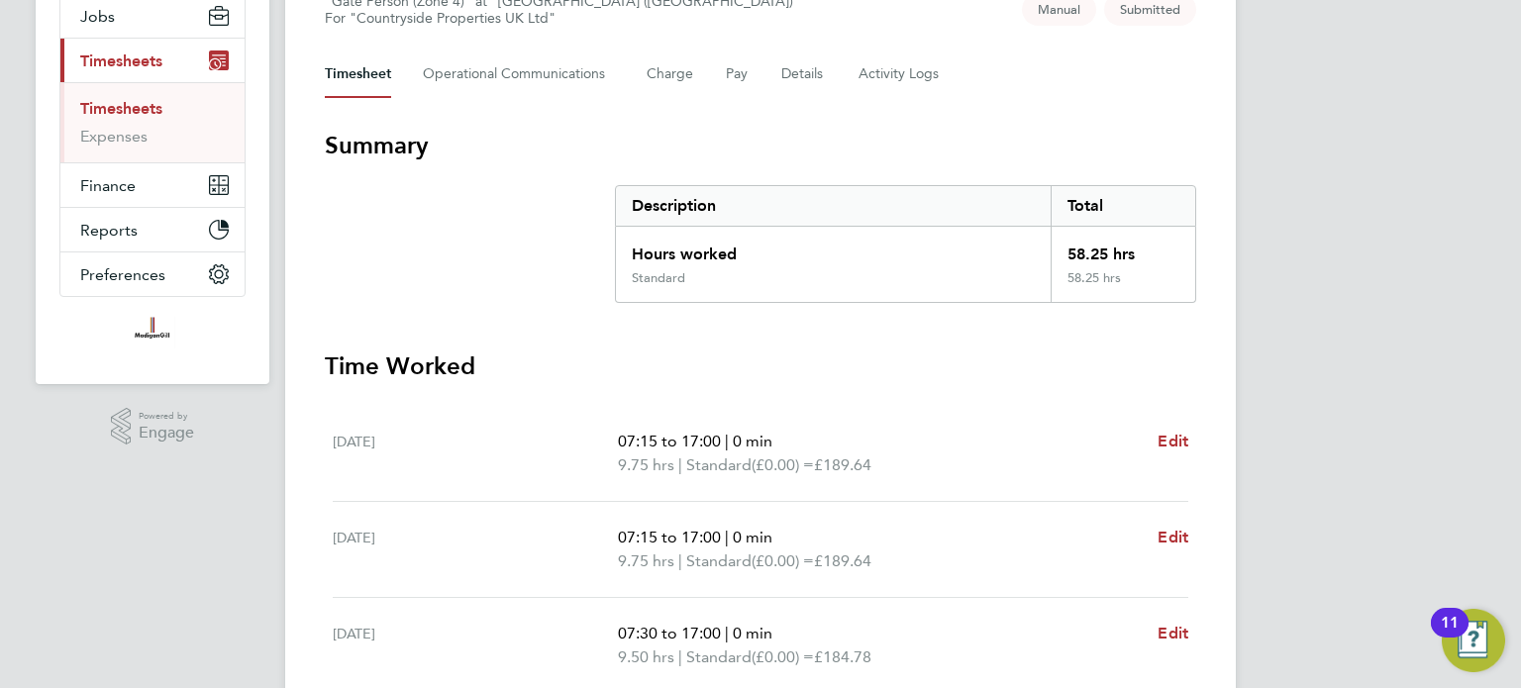
scroll to position [164, 0]
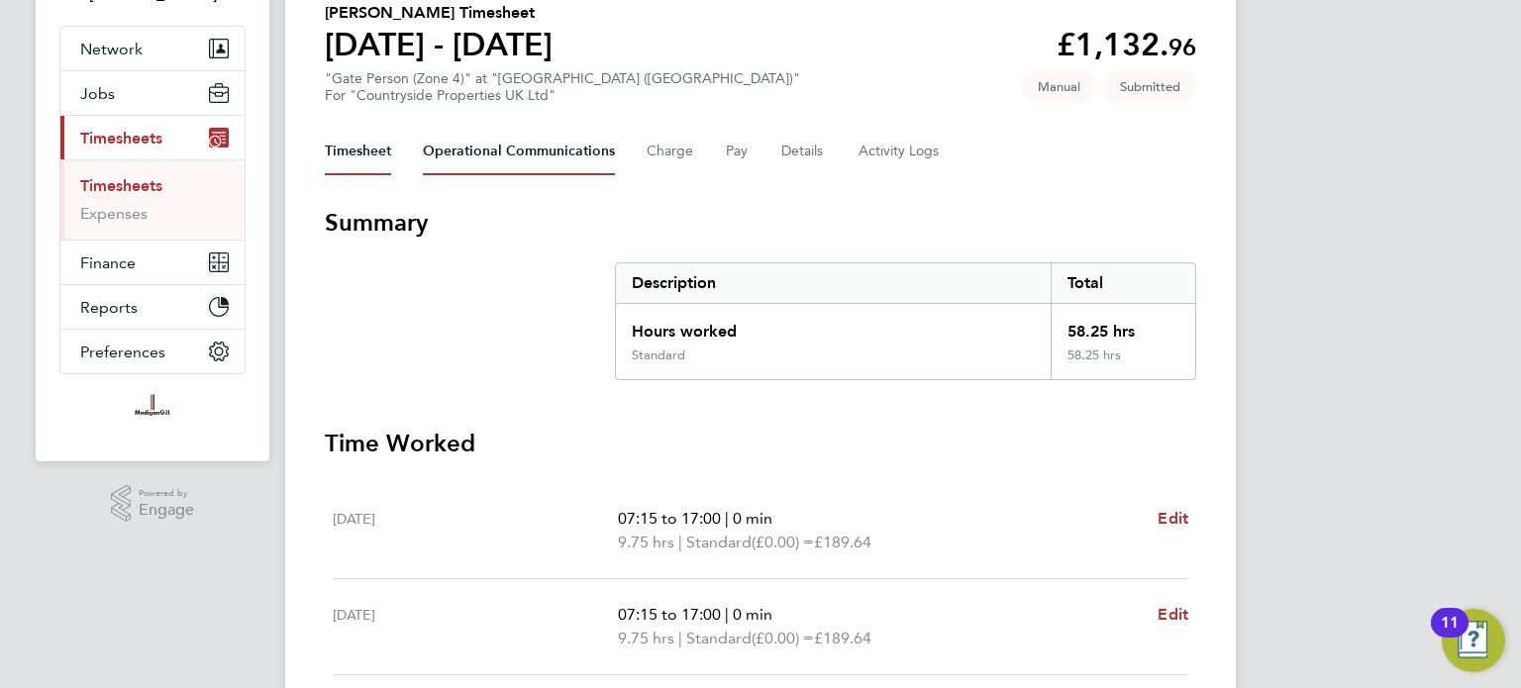
click at [517, 162] on Communications-tab "Operational Communications" at bounding box center [519, 152] width 192 height 48
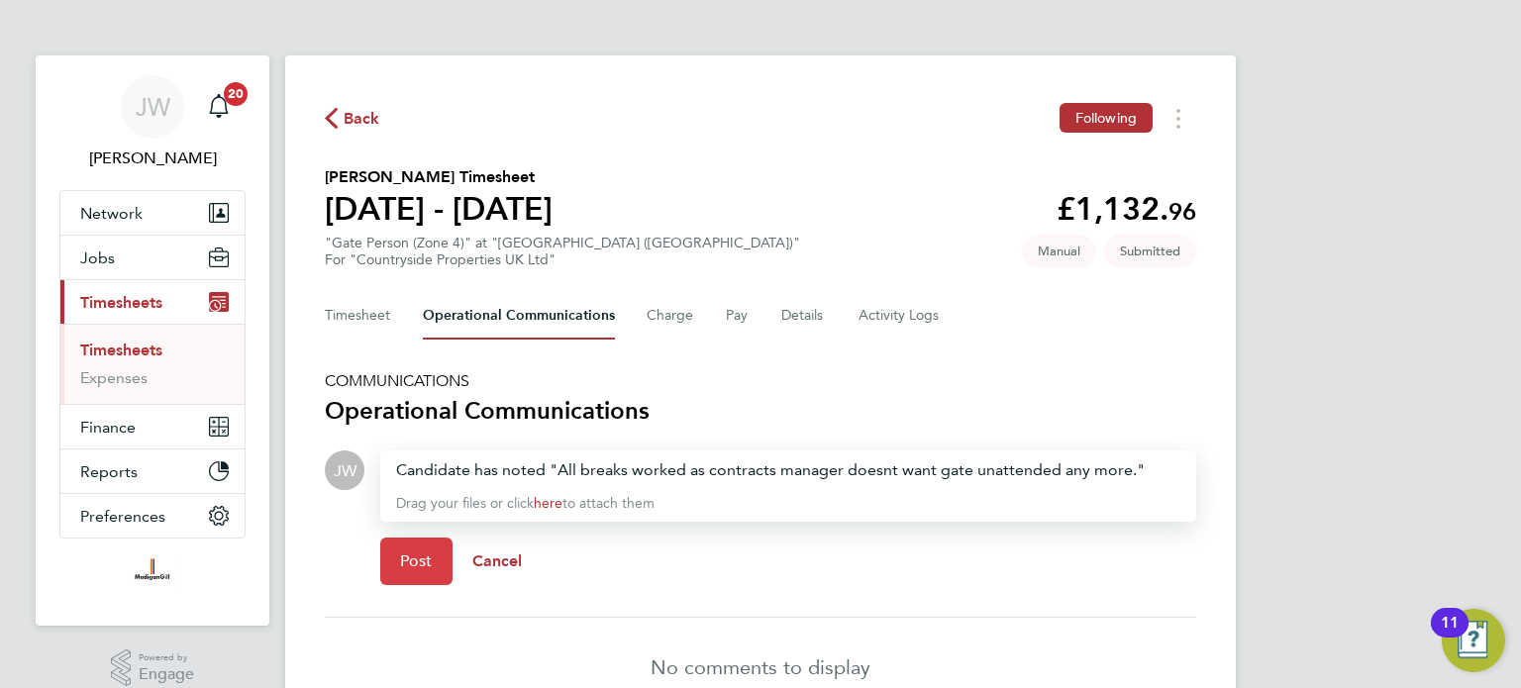
click at [424, 564] on span "Post" at bounding box center [416, 562] width 33 height 20
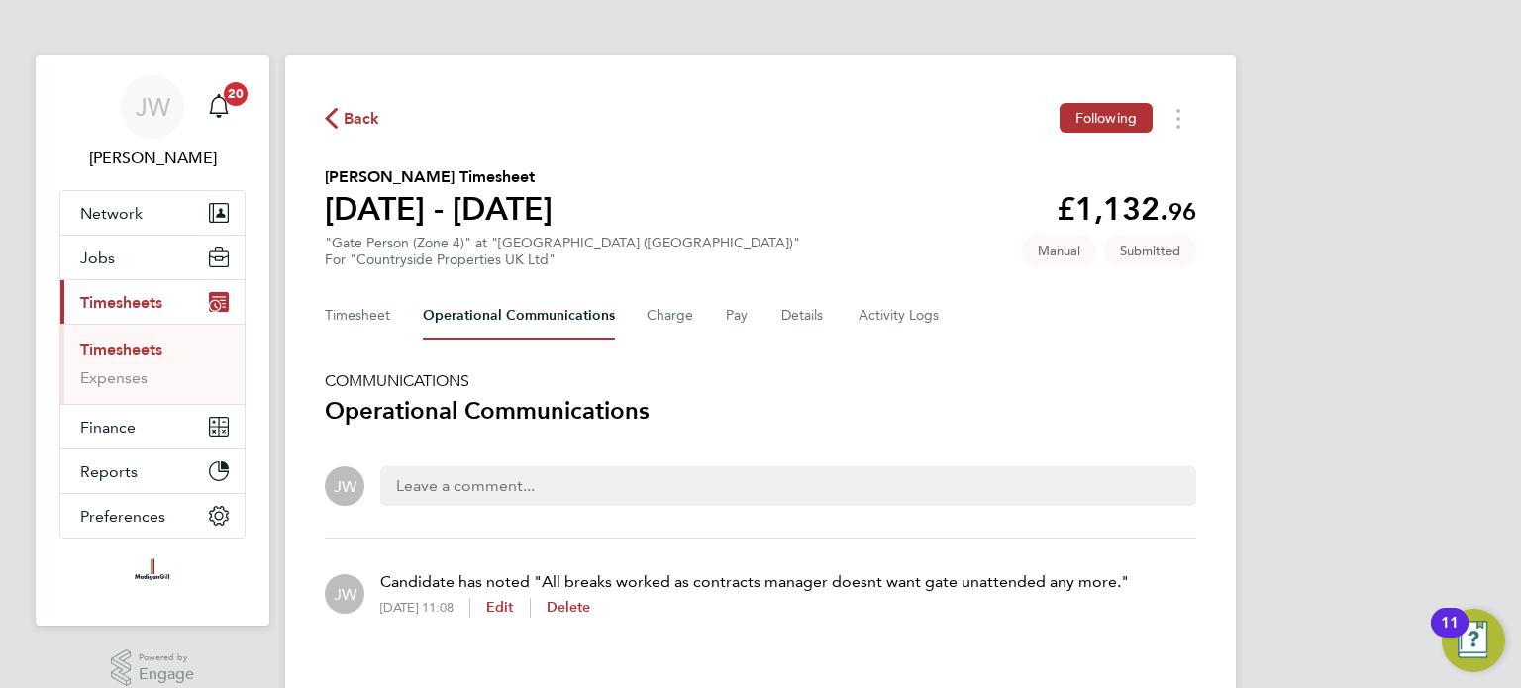
scroll to position [39, 0]
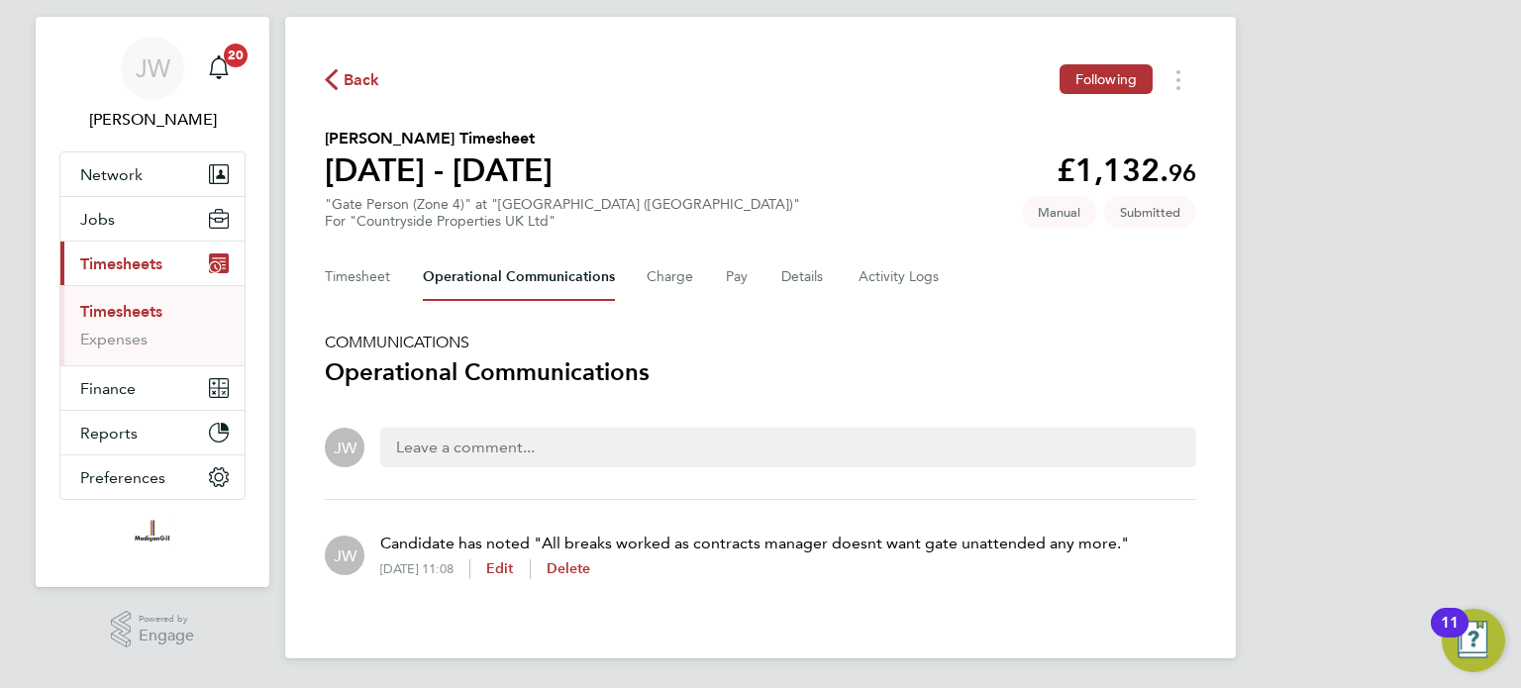
click at [772, 287] on div "Timesheet Operational Communications Charge Pay Details Activity Logs" at bounding box center [760, 278] width 871 height 48
click at [786, 282] on button "Details" at bounding box center [804, 278] width 46 height 48
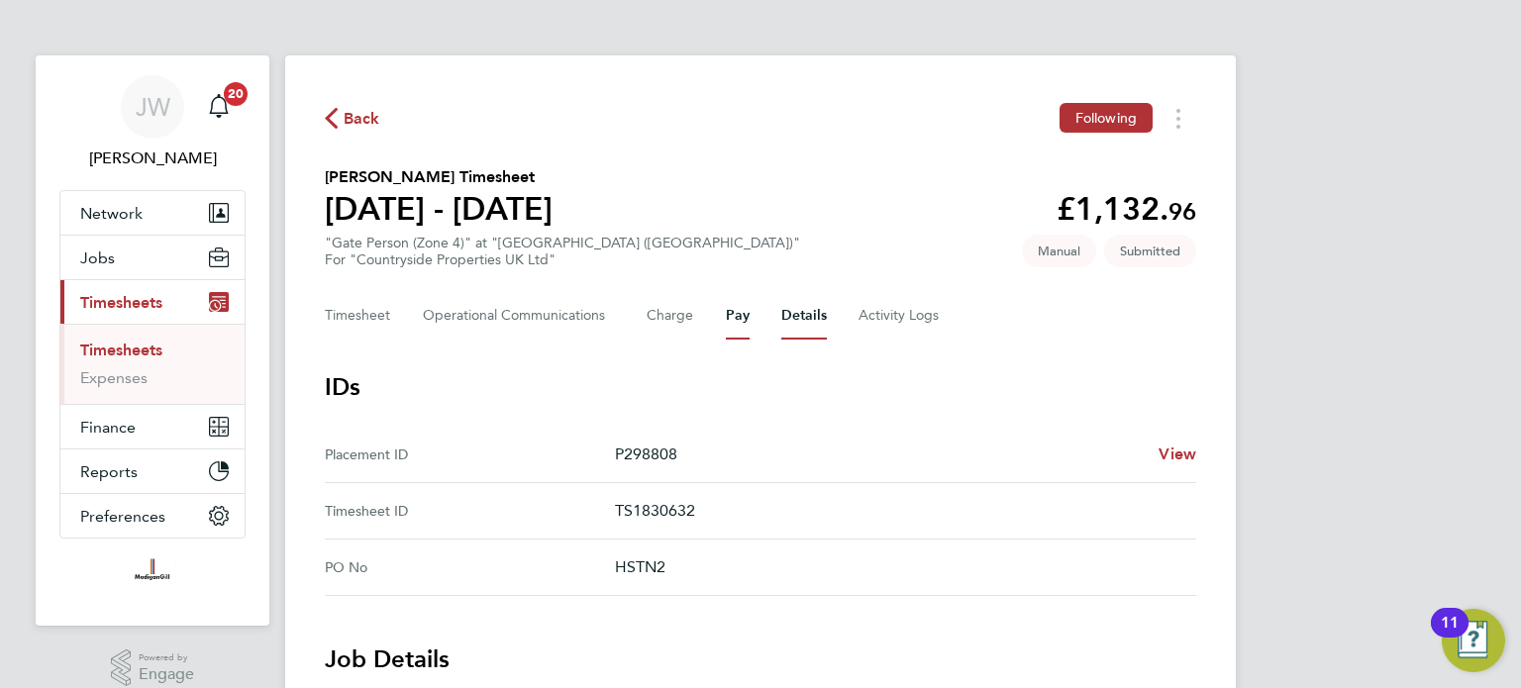
click at [733, 328] on button "Pay" at bounding box center [738, 316] width 24 height 48
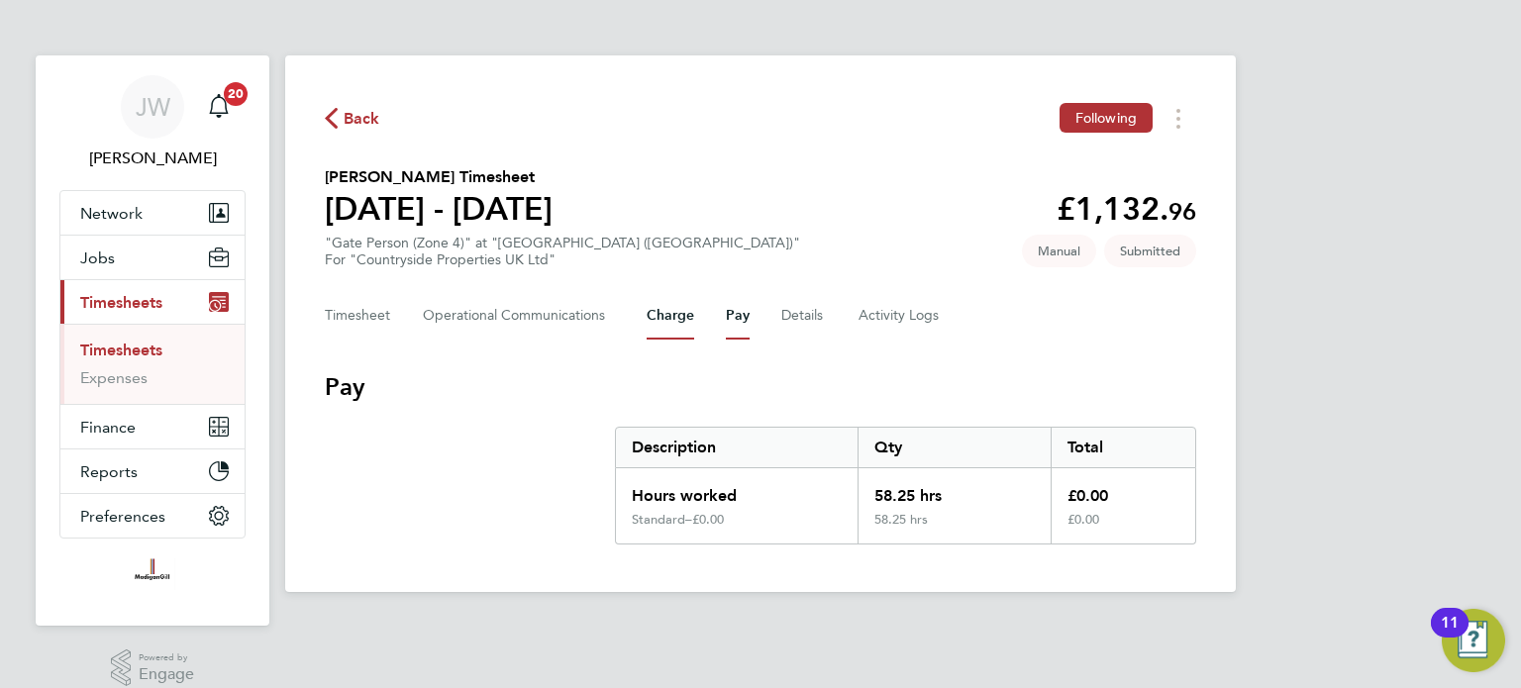
click at [679, 325] on button "Charge" at bounding box center [671, 316] width 48 height 48
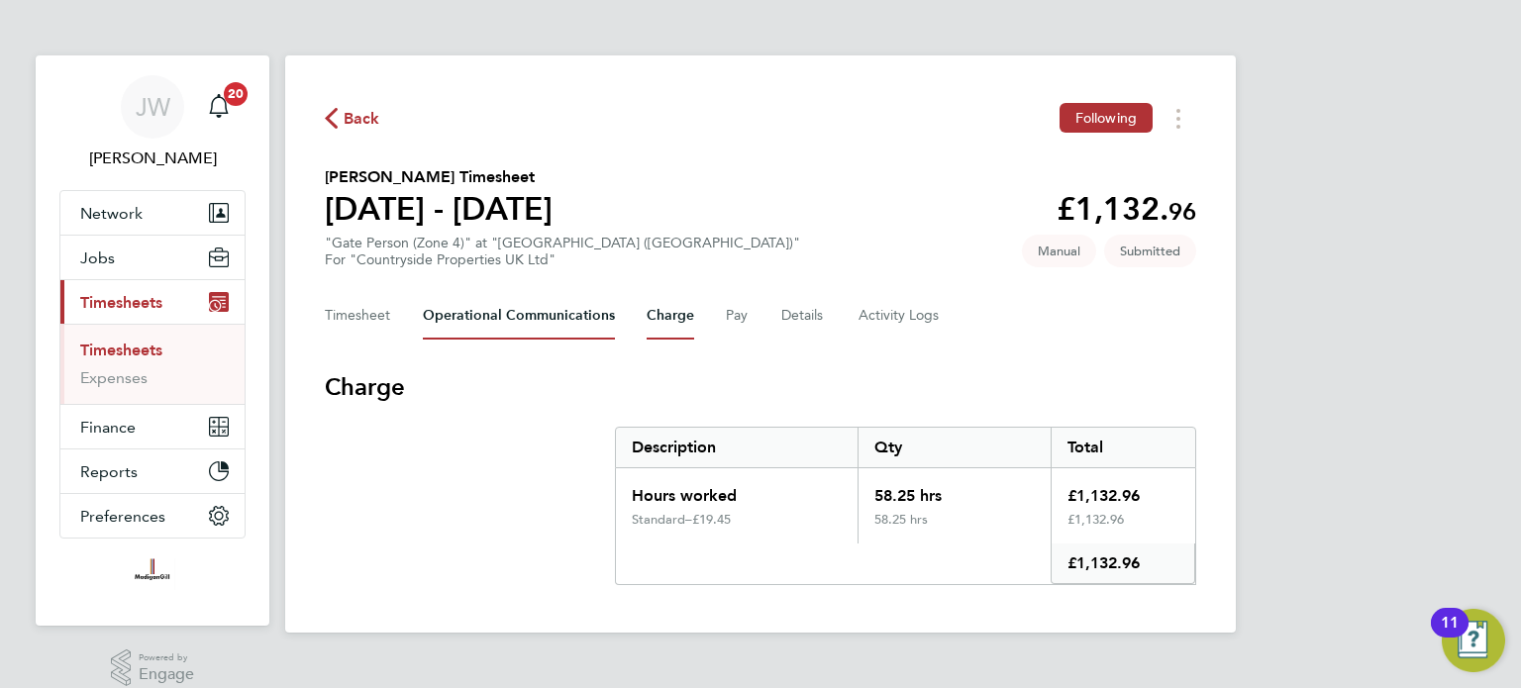
click at [531, 319] on Communications-tab "Operational Communications" at bounding box center [519, 316] width 192 height 48
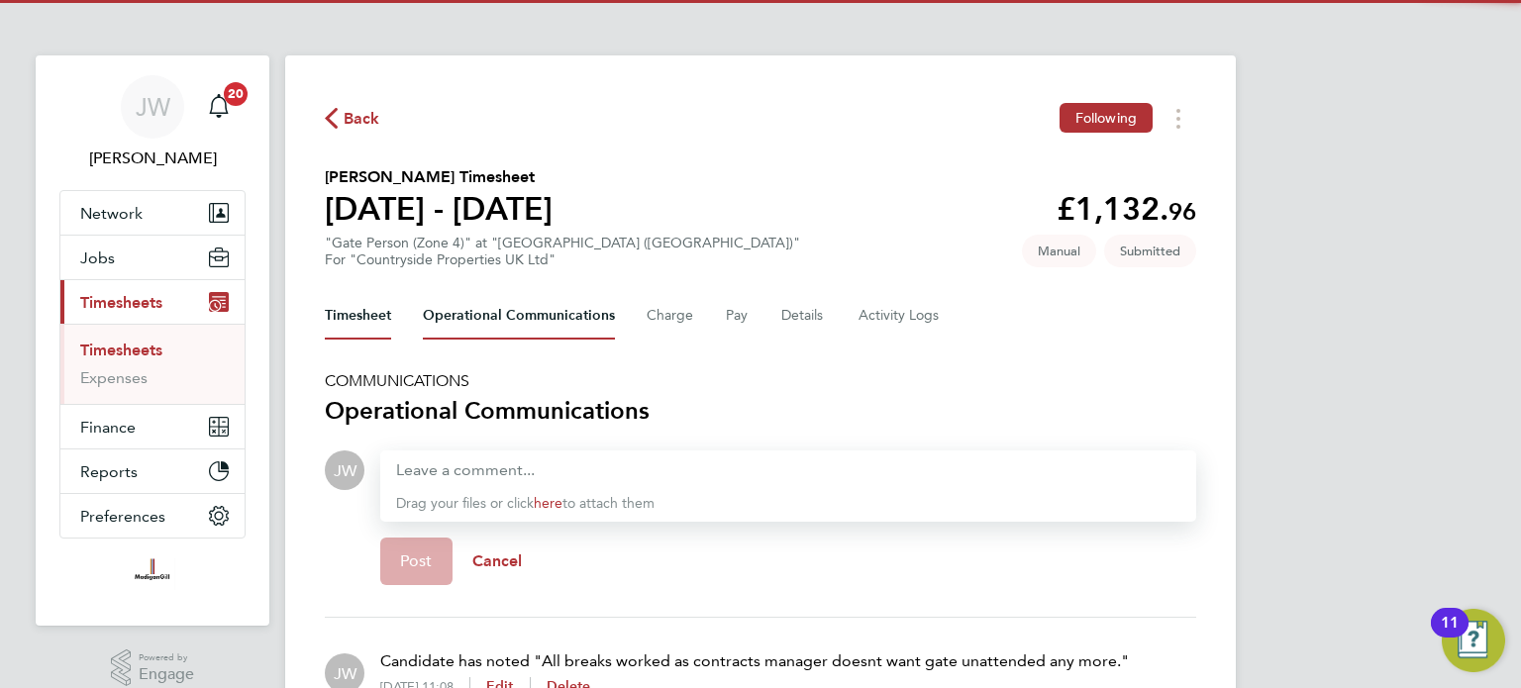
click at [380, 313] on button "Timesheet" at bounding box center [358, 316] width 66 height 48
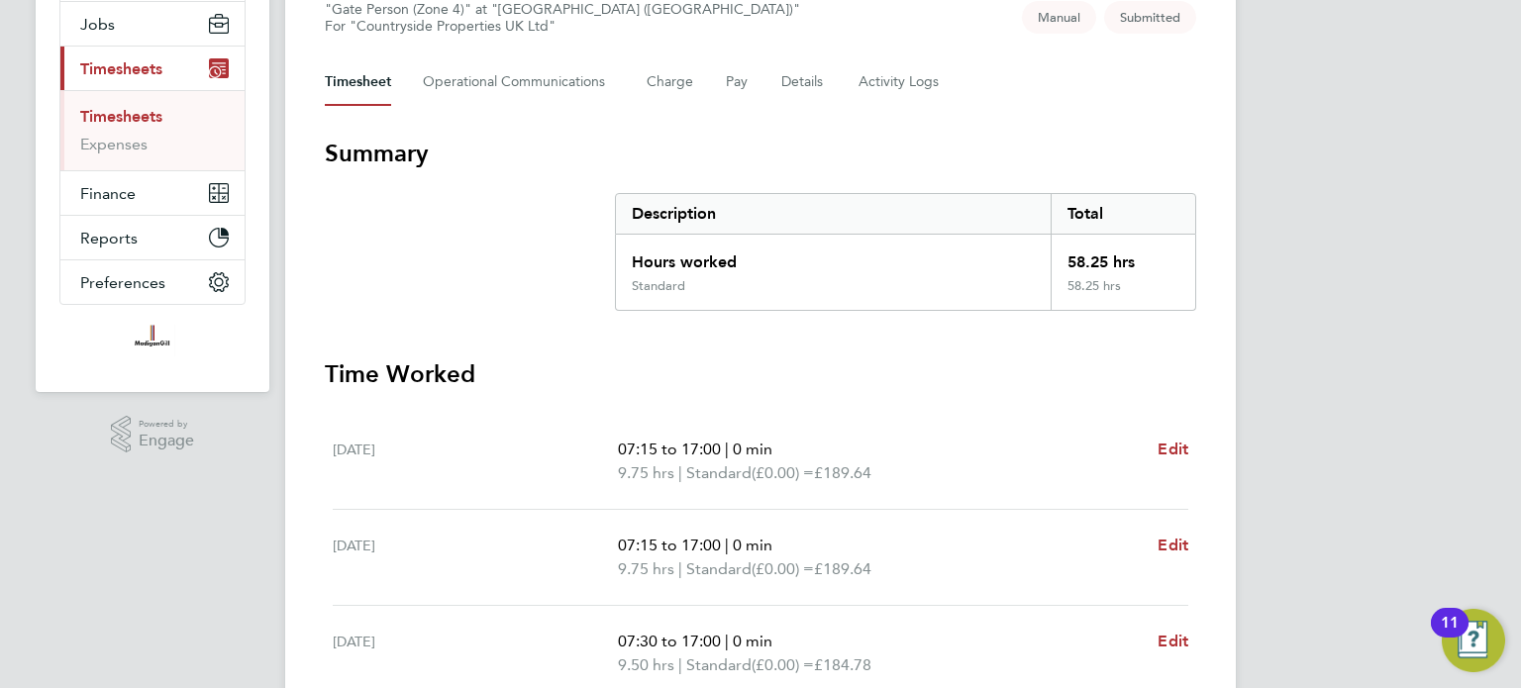
scroll to position [235, 0]
click at [522, 91] on Communications-tab "Operational Communications" at bounding box center [519, 81] width 192 height 48
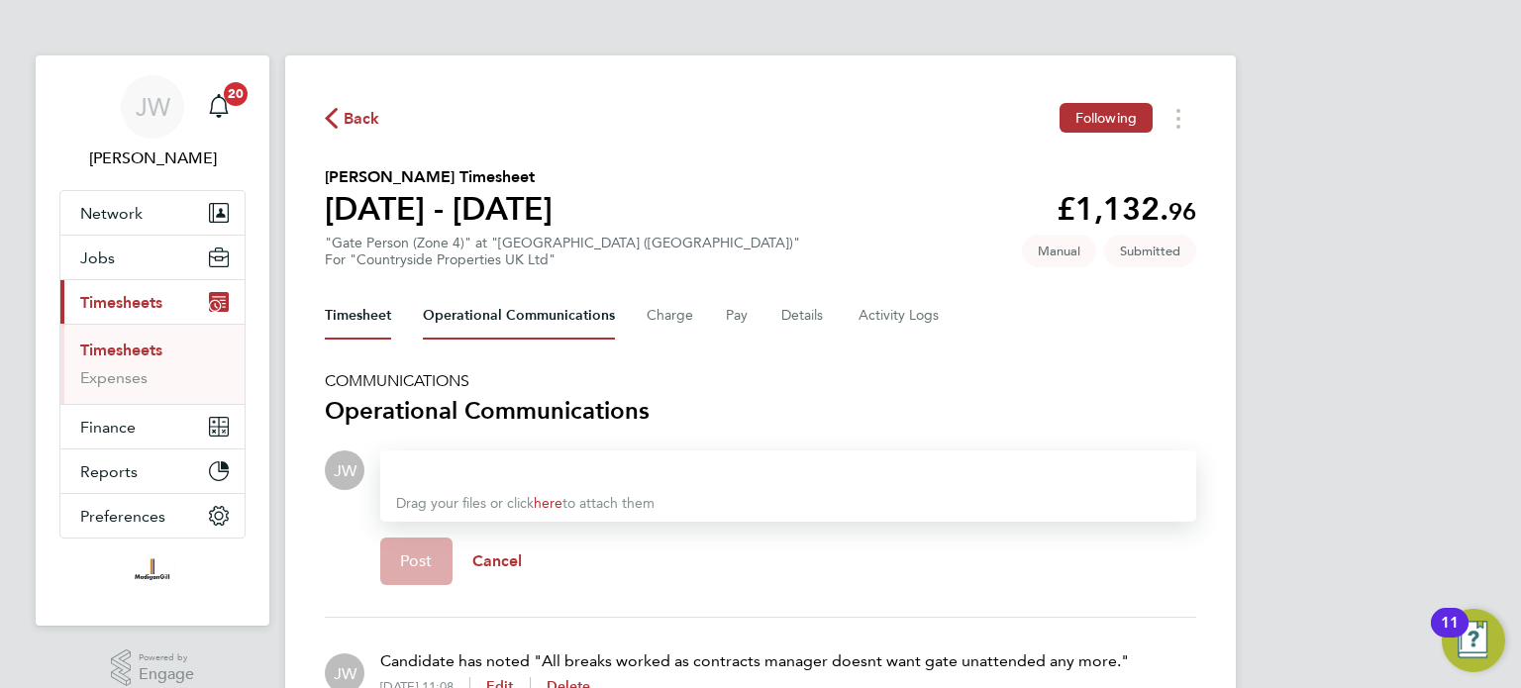
click at [356, 309] on button "Timesheet" at bounding box center [358, 316] width 66 height 48
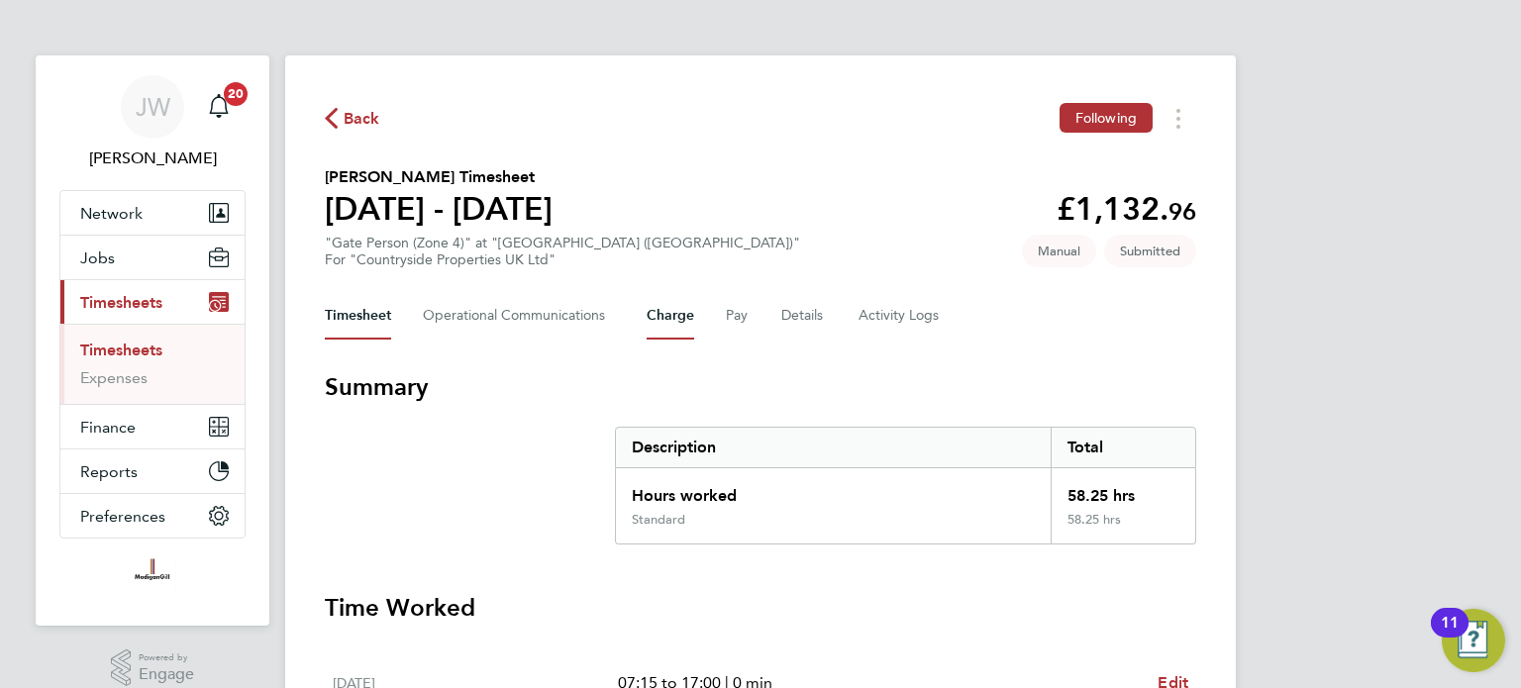
click at [672, 316] on button "Charge" at bounding box center [671, 316] width 48 height 48
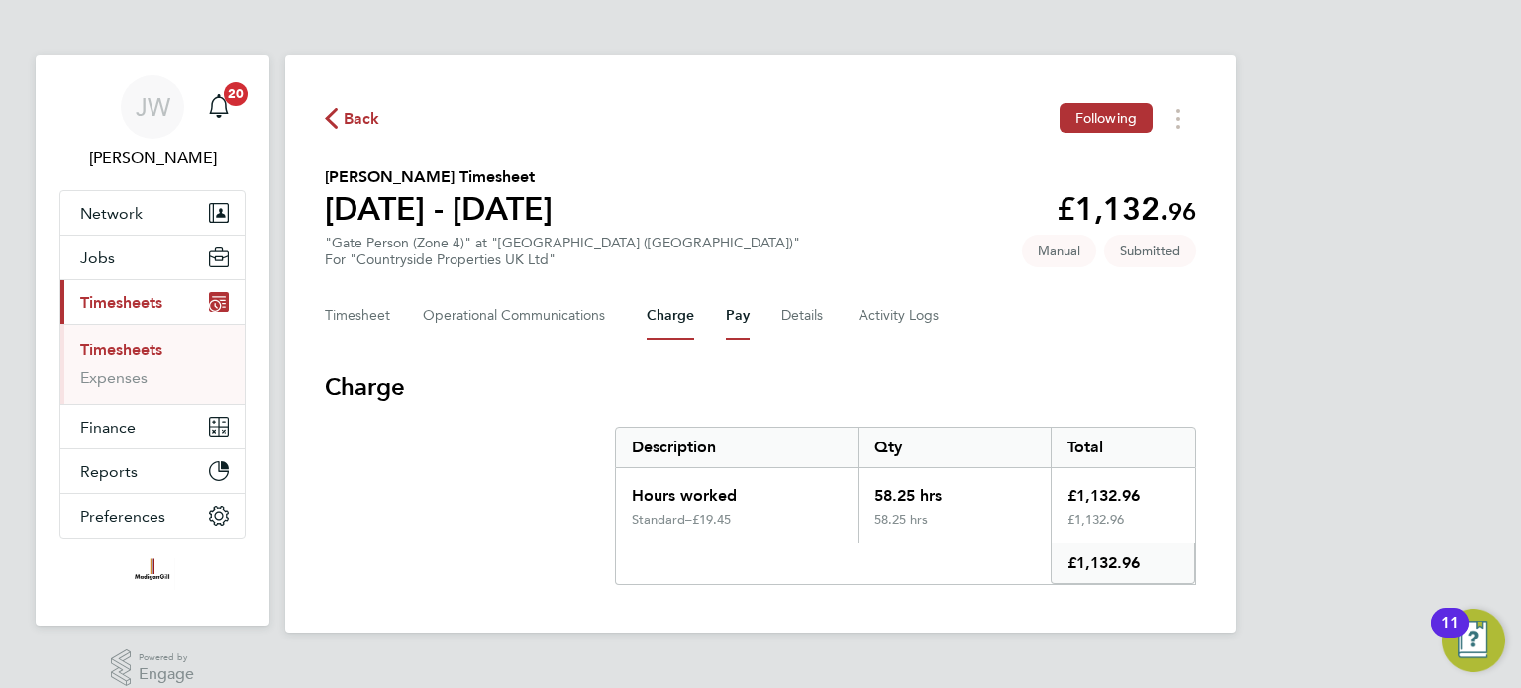
click at [732, 313] on button "Pay" at bounding box center [738, 316] width 24 height 48
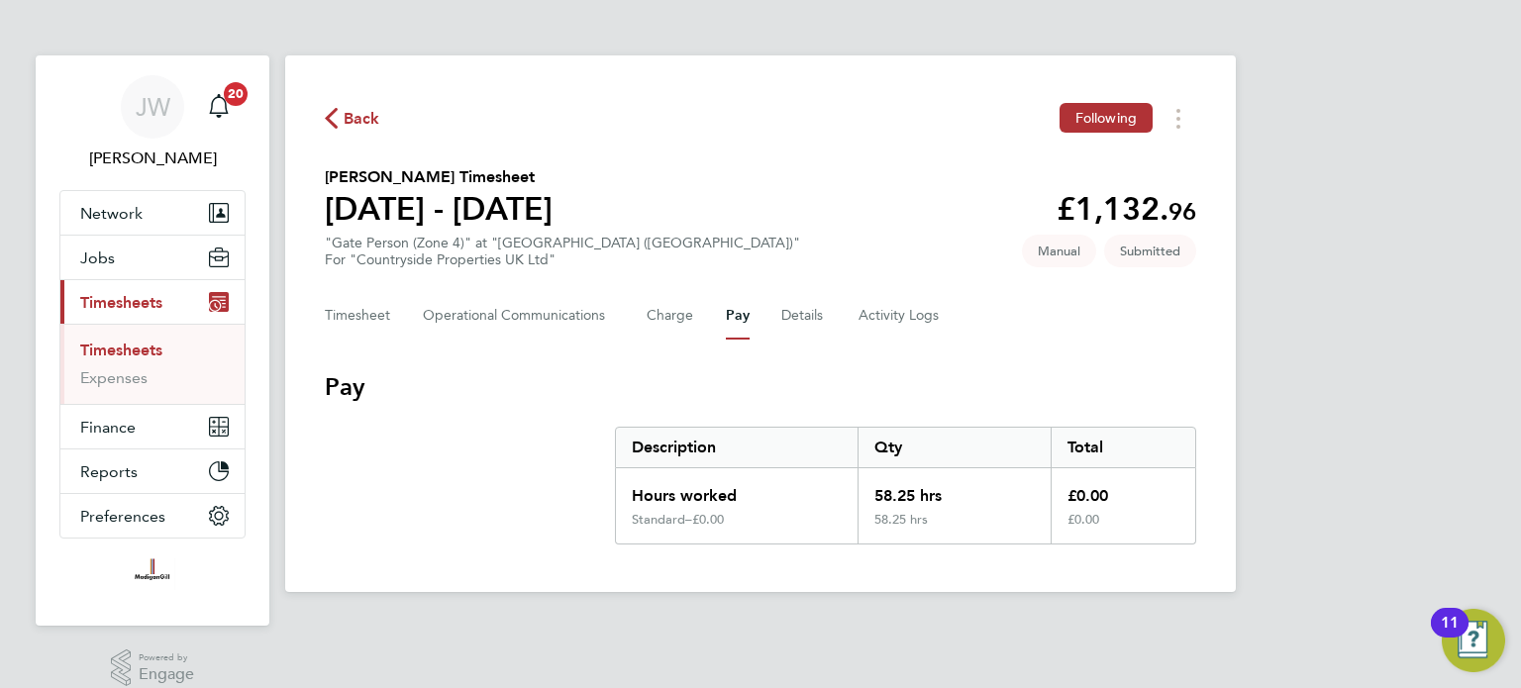
click at [695, 313] on div "Timesheet Operational Communications Charge Pay Details Activity Logs" at bounding box center [760, 316] width 871 height 48
click at [684, 316] on button "Charge" at bounding box center [671, 316] width 48 height 48
